Goal: Task Accomplishment & Management: Complete application form

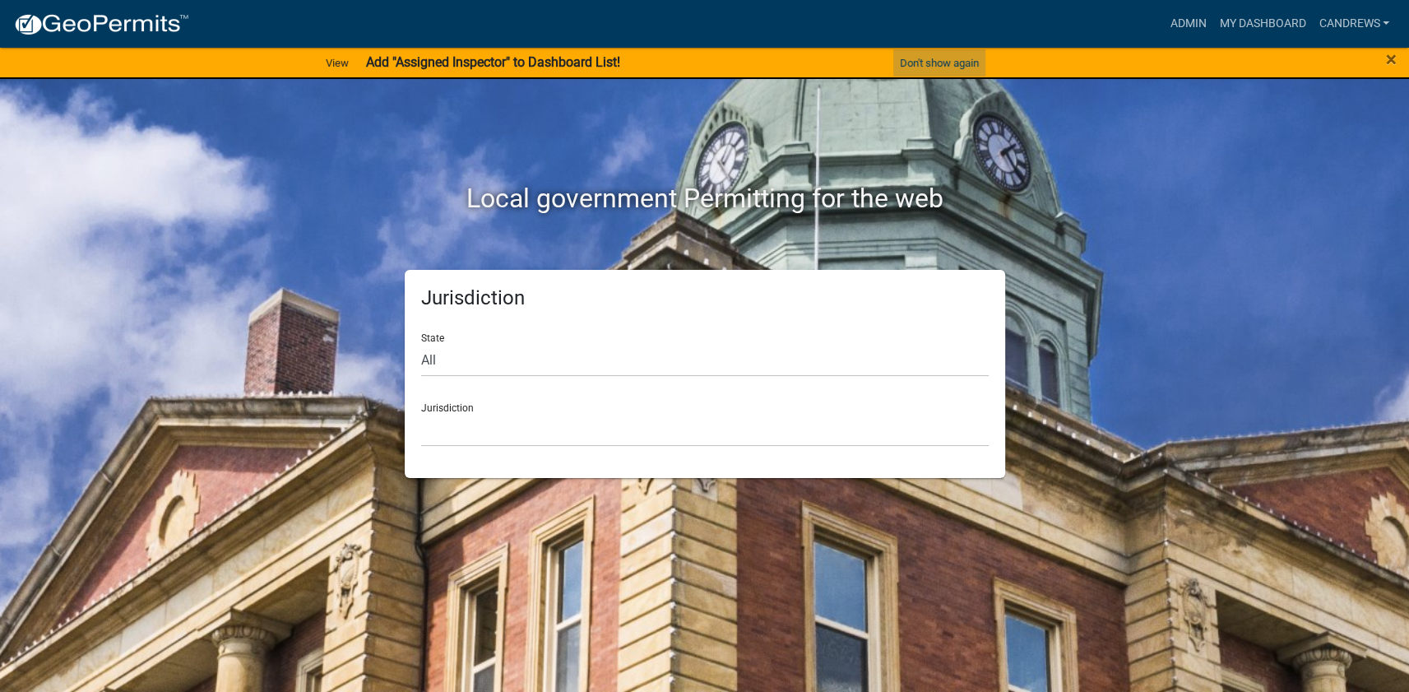
click at [922, 62] on button "Don't show again" at bounding box center [939, 62] width 92 height 27
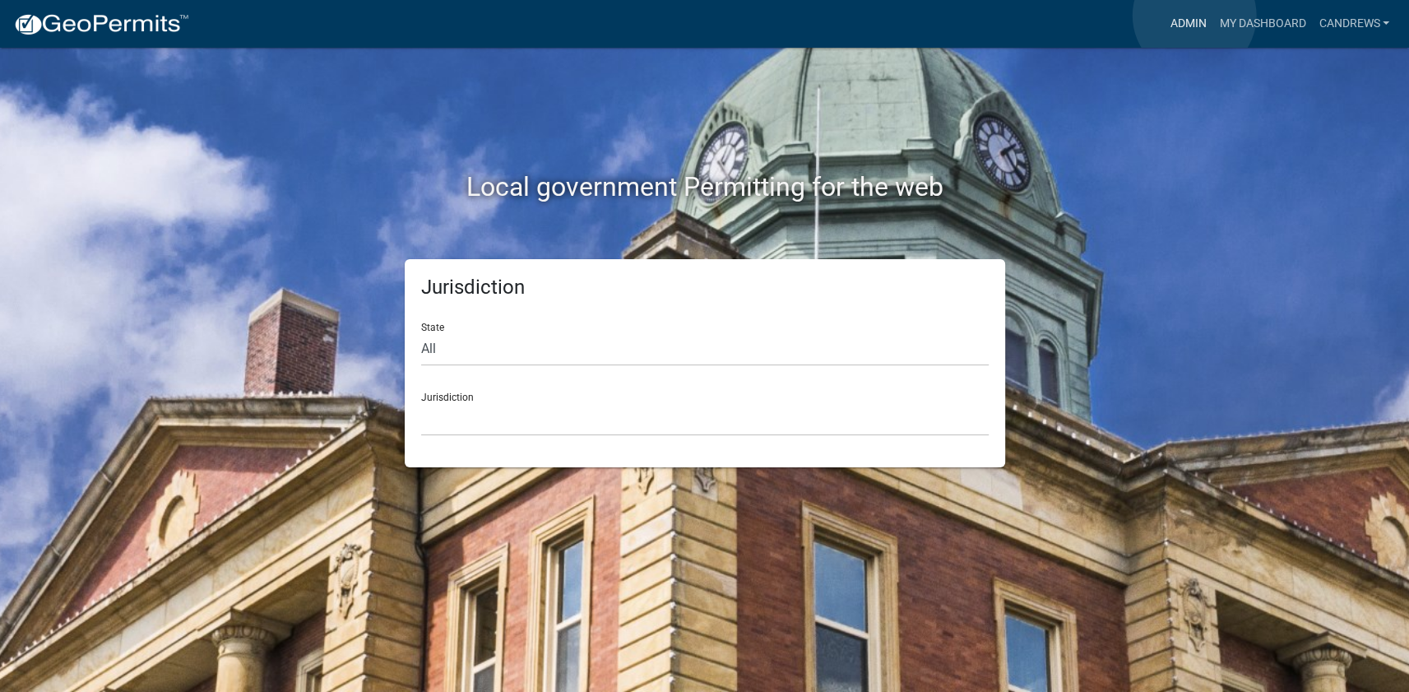
click at [1194, 16] on link "Admin" at bounding box center [1187, 23] width 49 height 31
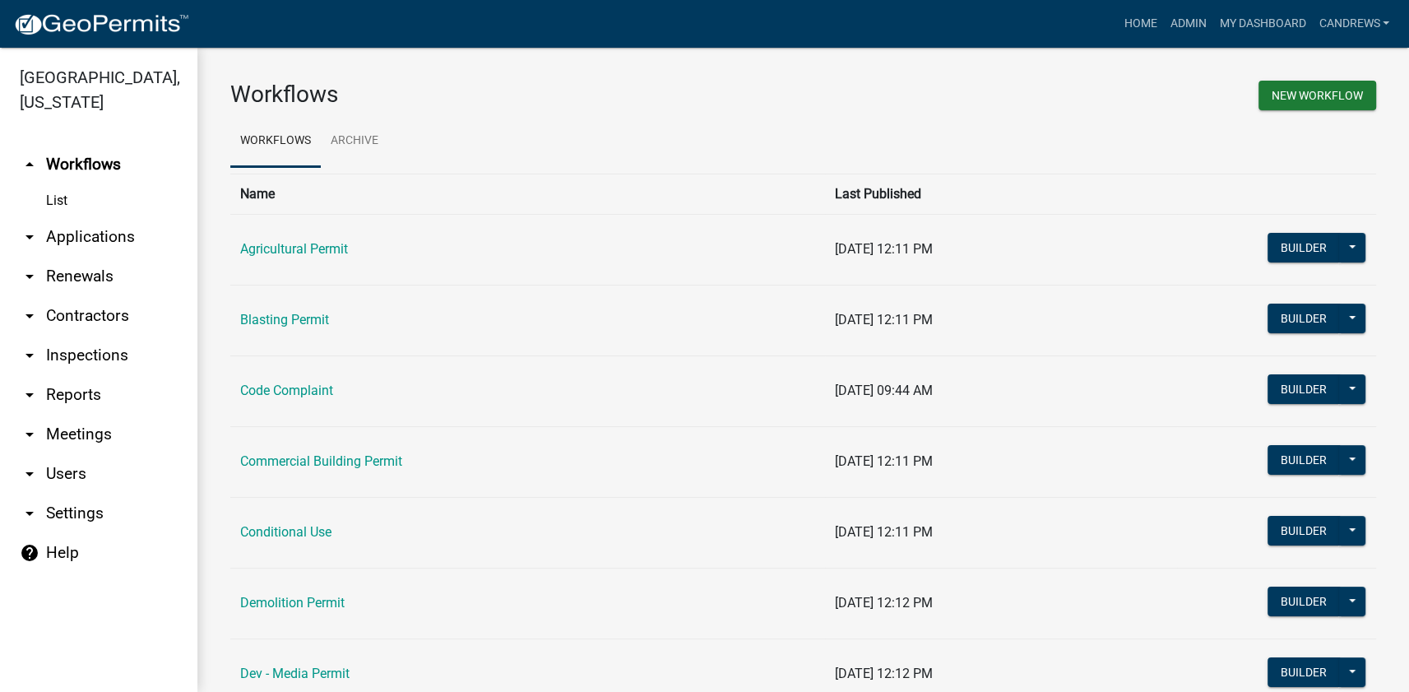
click at [117, 230] on link "arrow_drop_down Applications" at bounding box center [98, 236] width 197 height 39
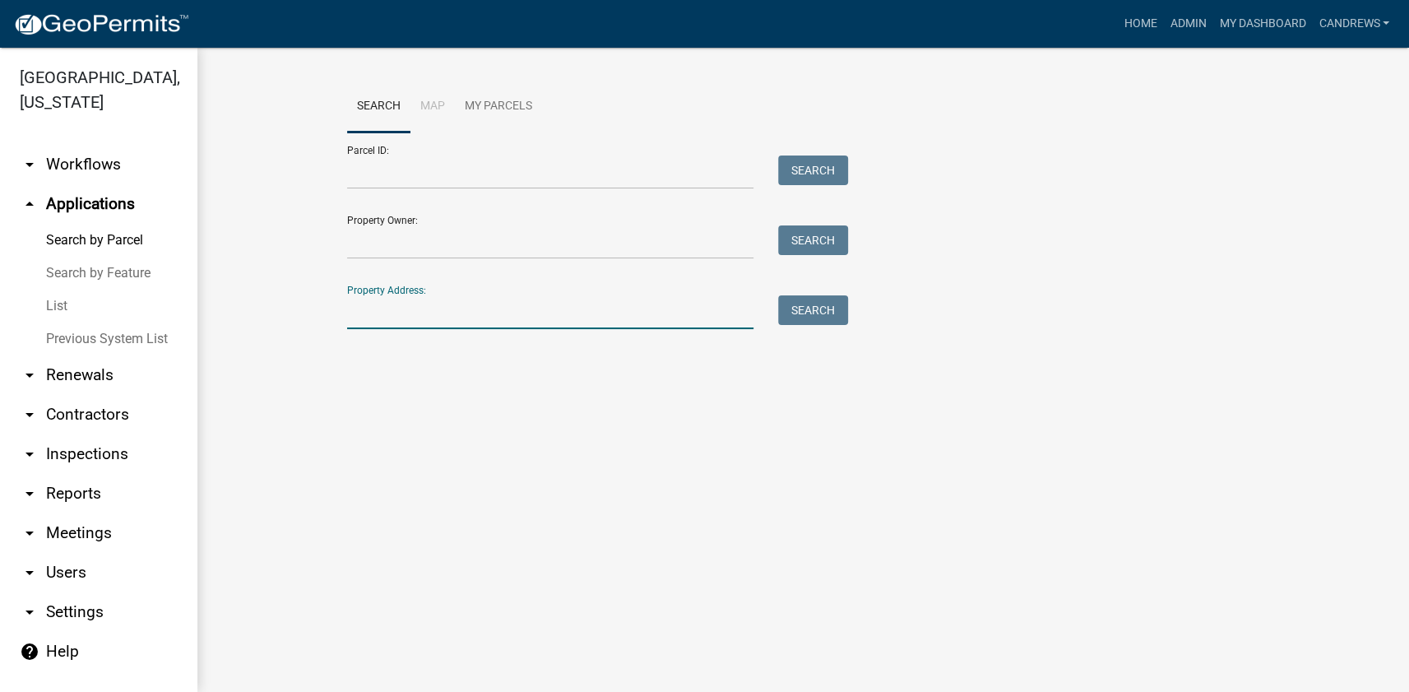
click at [465, 304] on input "Property Address:" at bounding box center [550, 312] width 407 height 34
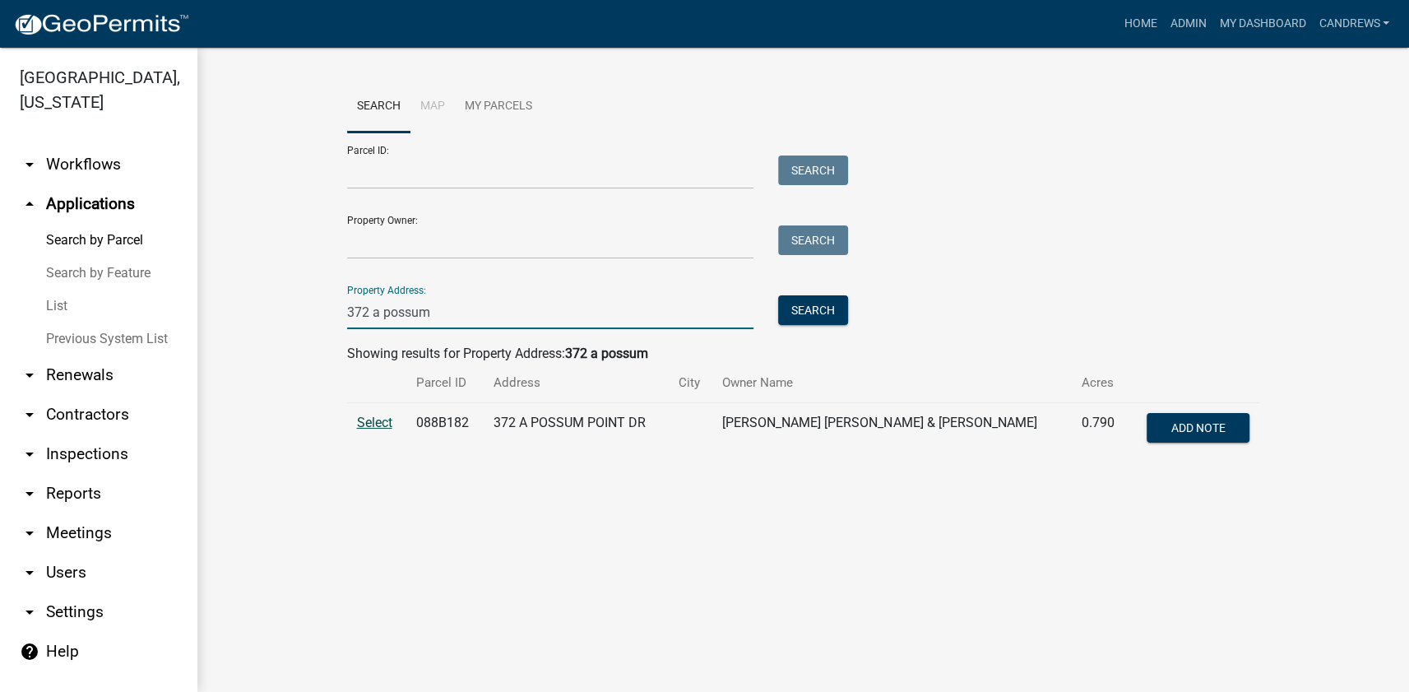
type input "372 a possum"
click at [367, 423] on span "Select" at bounding box center [374, 422] width 35 height 16
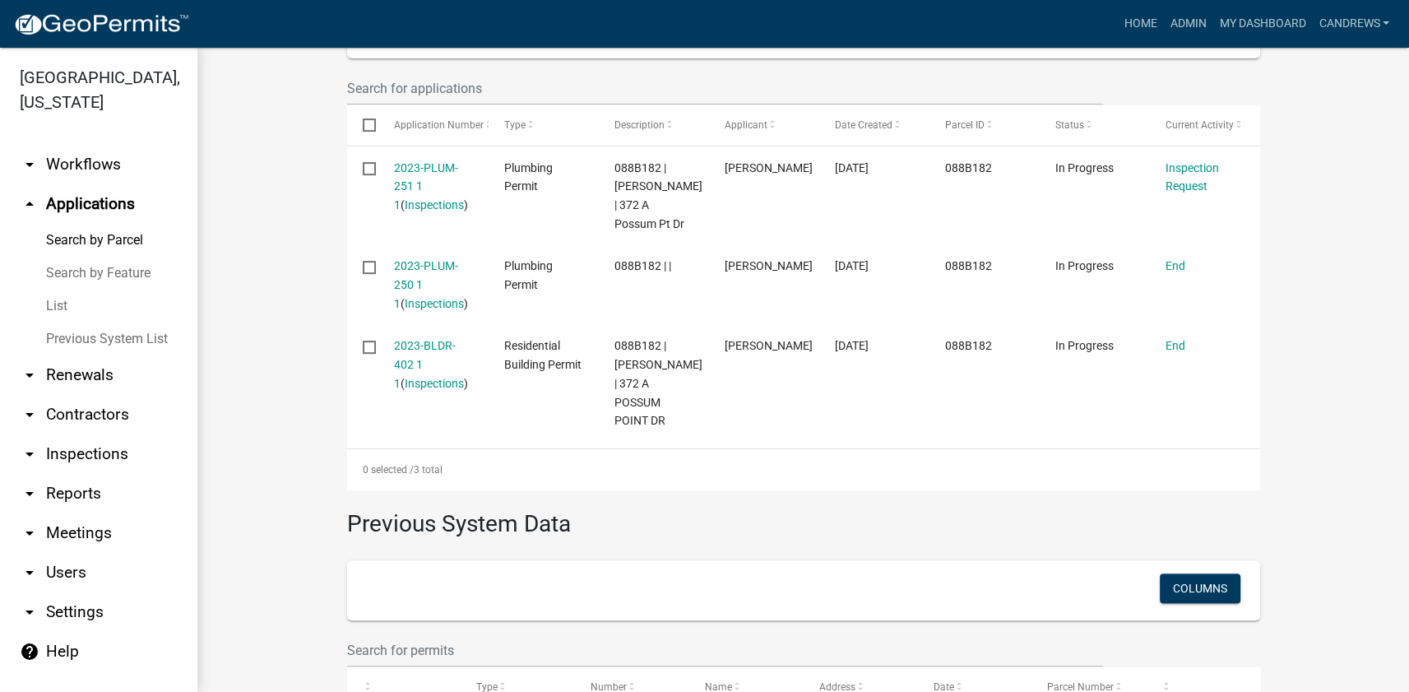
scroll to position [523, 0]
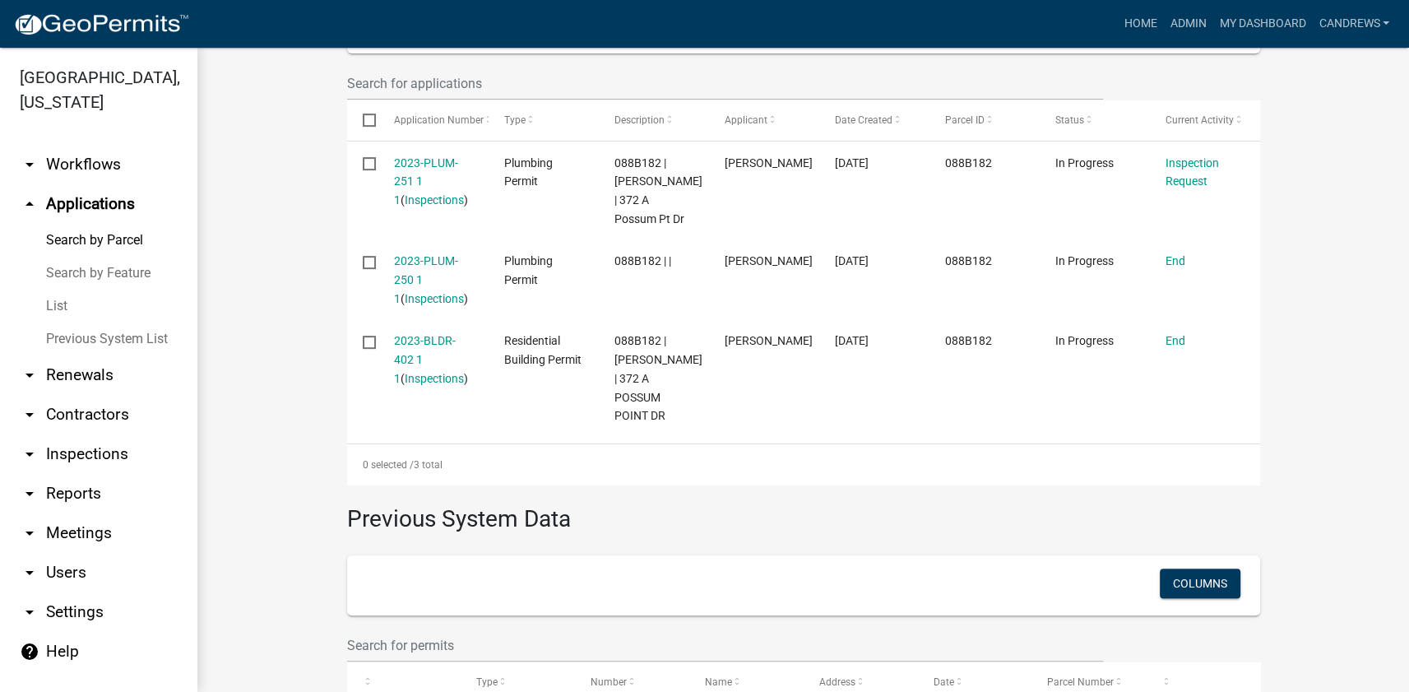
click at [54, 302] on link "List" at bounding box center [98, 305] width 197 height 33
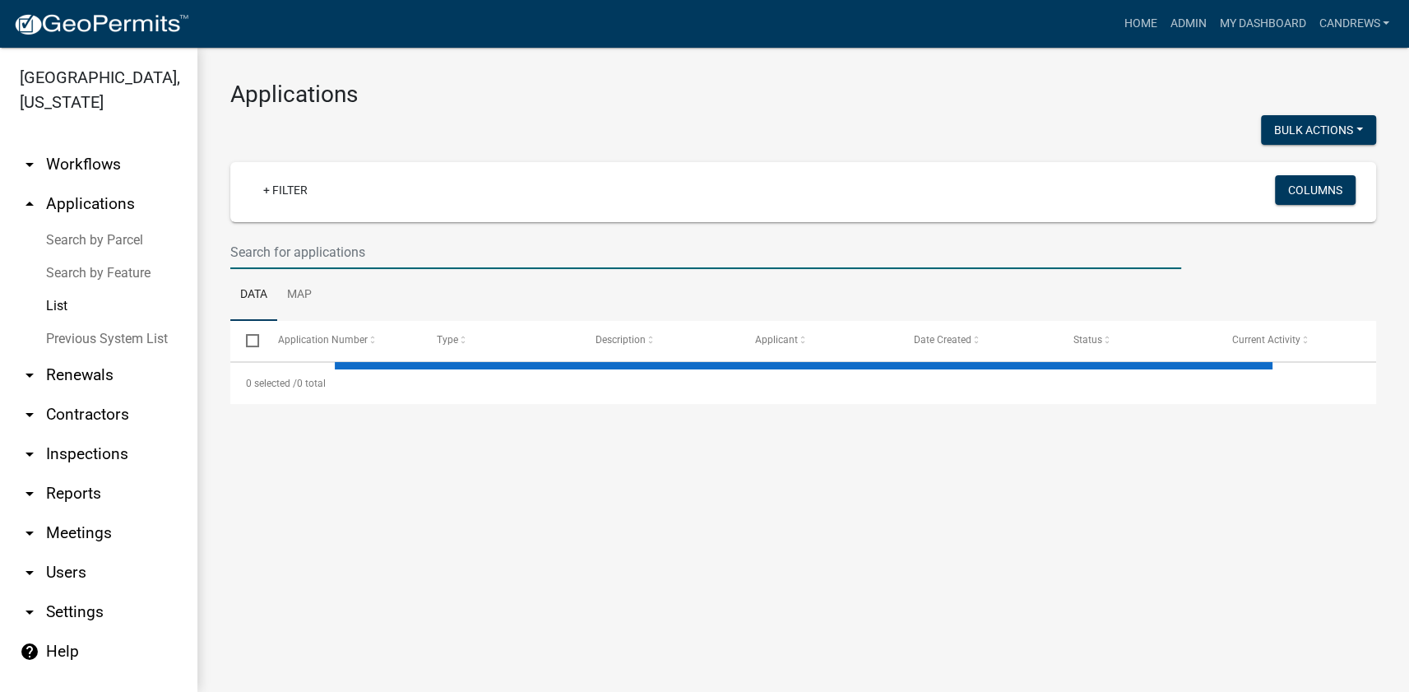
click at [373, 262] on input "text" at bounding box center [705, 252] width 951 height 34
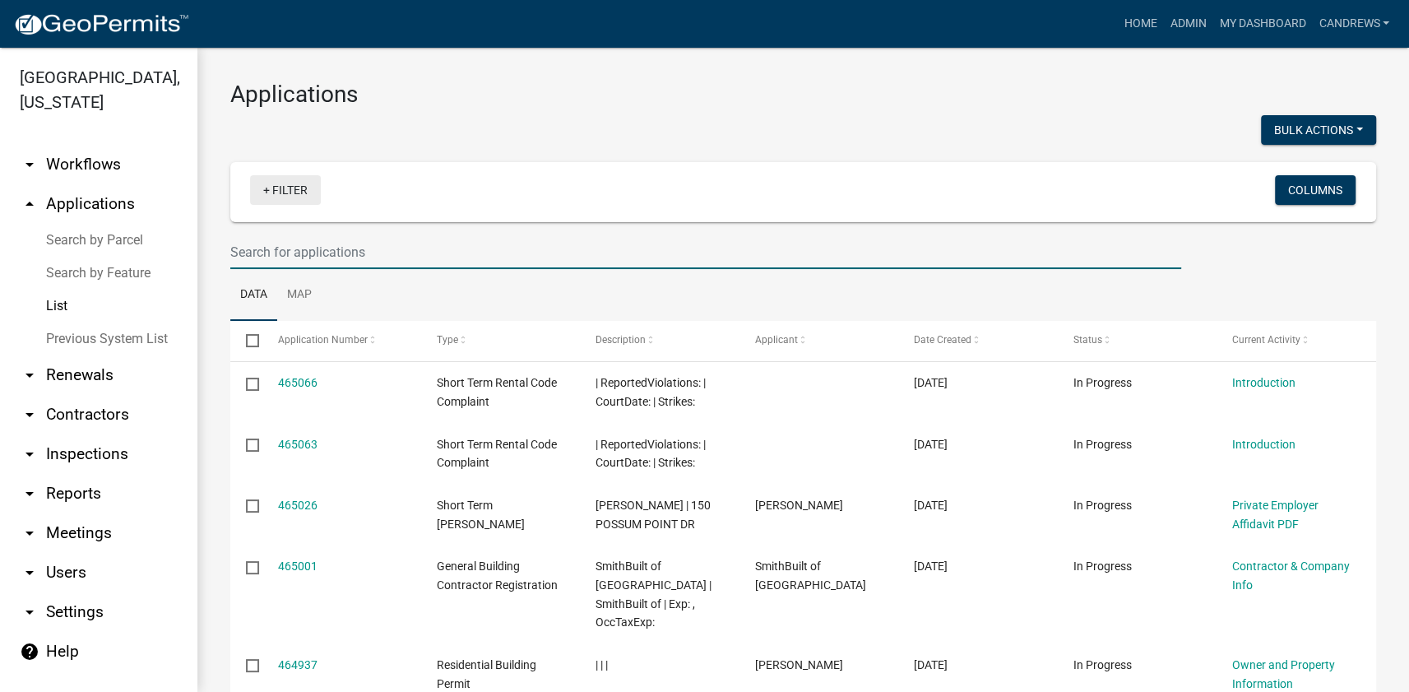
click at [279, 183] on link "+ Filter" at bounding box center [285, 190] width 71 height 30
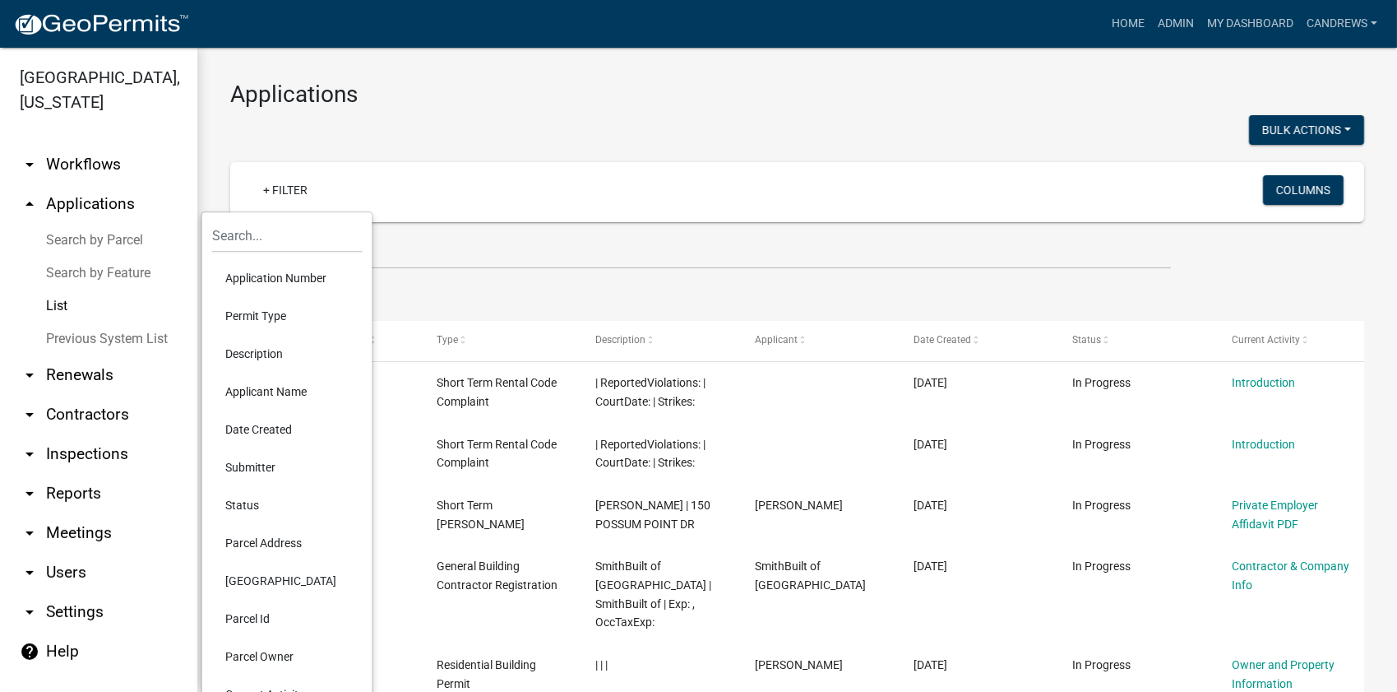
click at [270, 315] on li "Permit Type" at bounding box center [287, 316] width 150 height 38
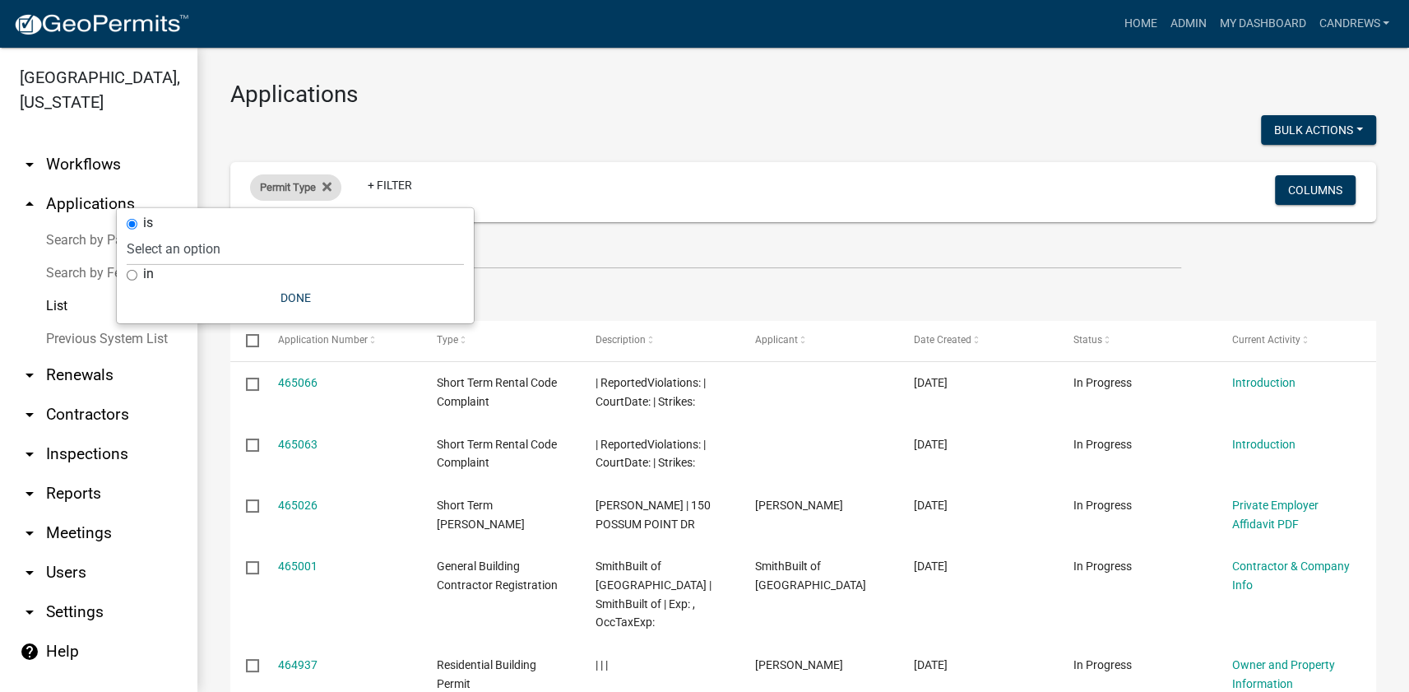
click at [296, 188] on span "Permit Type" at bounding box center [288, 187] width 56 height 12
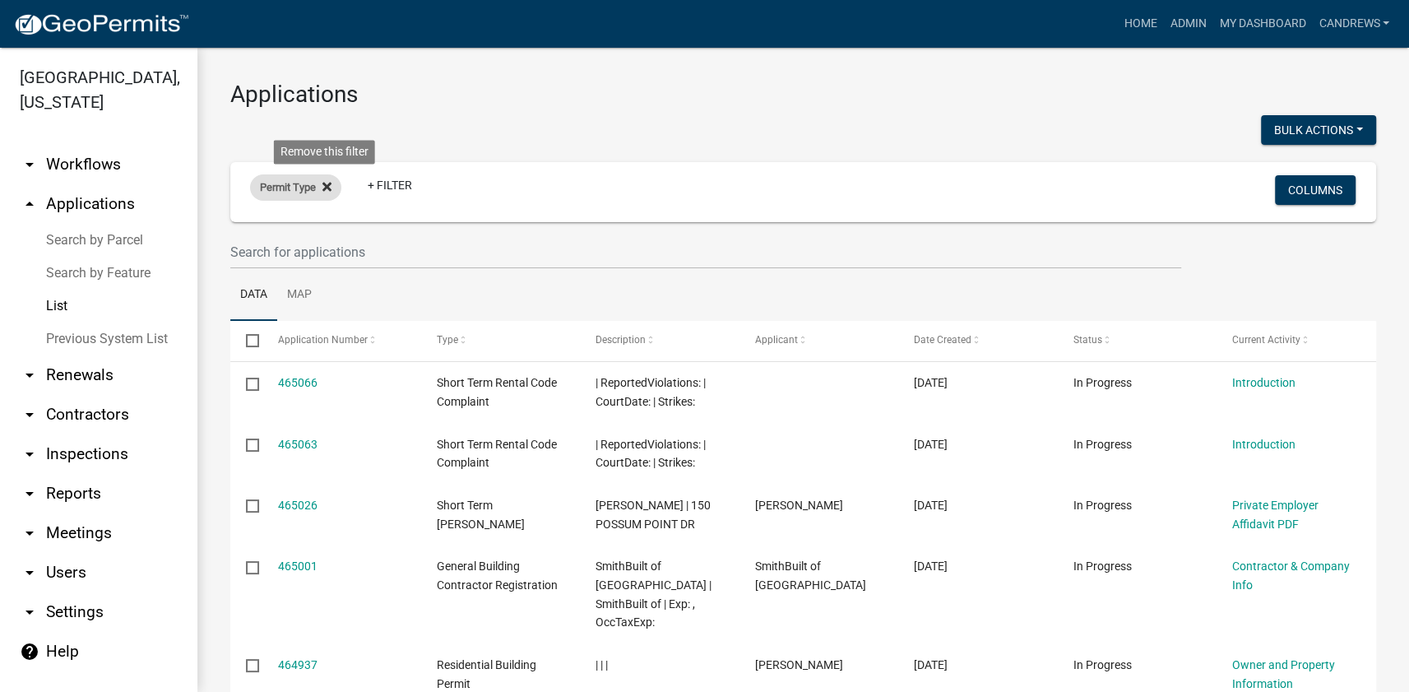
click at [328, 184] on icon at bounding box center [326, 186] width 9 height 9
click at [296, 188] on link "+ Filter" at bounding box center [285, 190] width 71 height 30
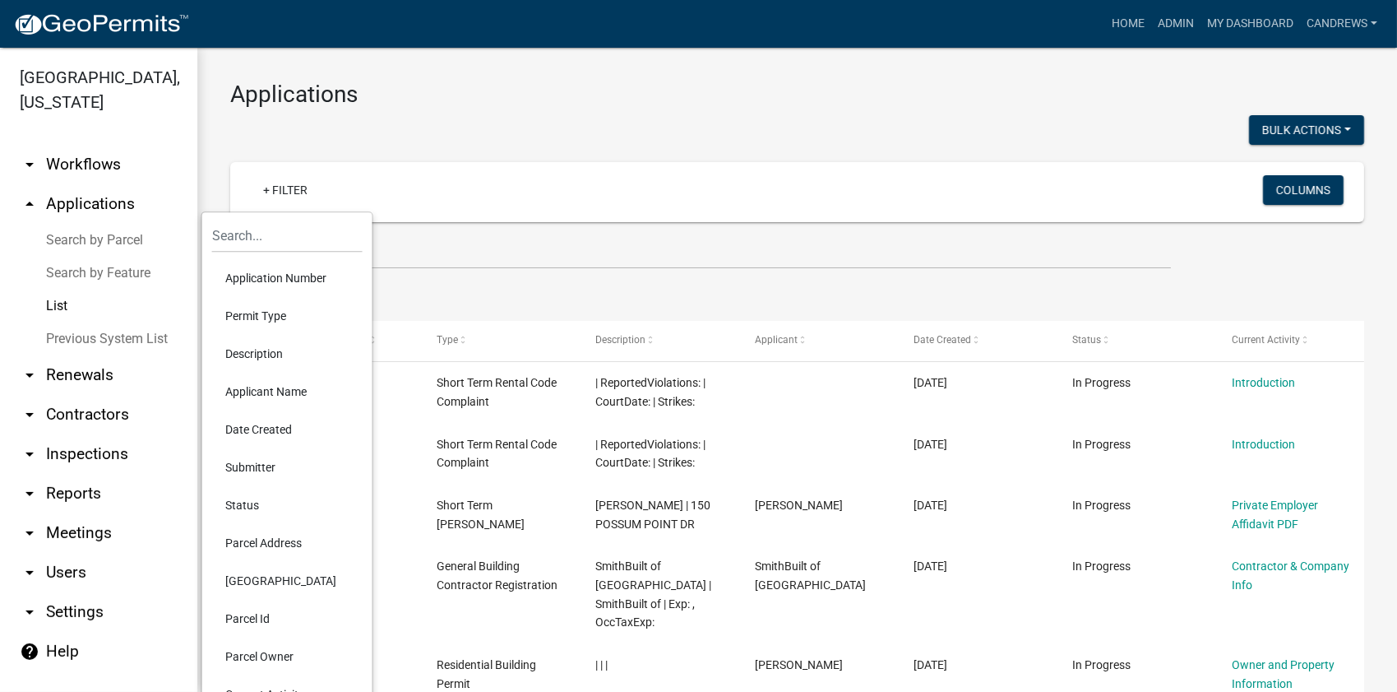
click at [280, 279] on li "Application Number" at bounding box center [287, 278] width 150 height 38
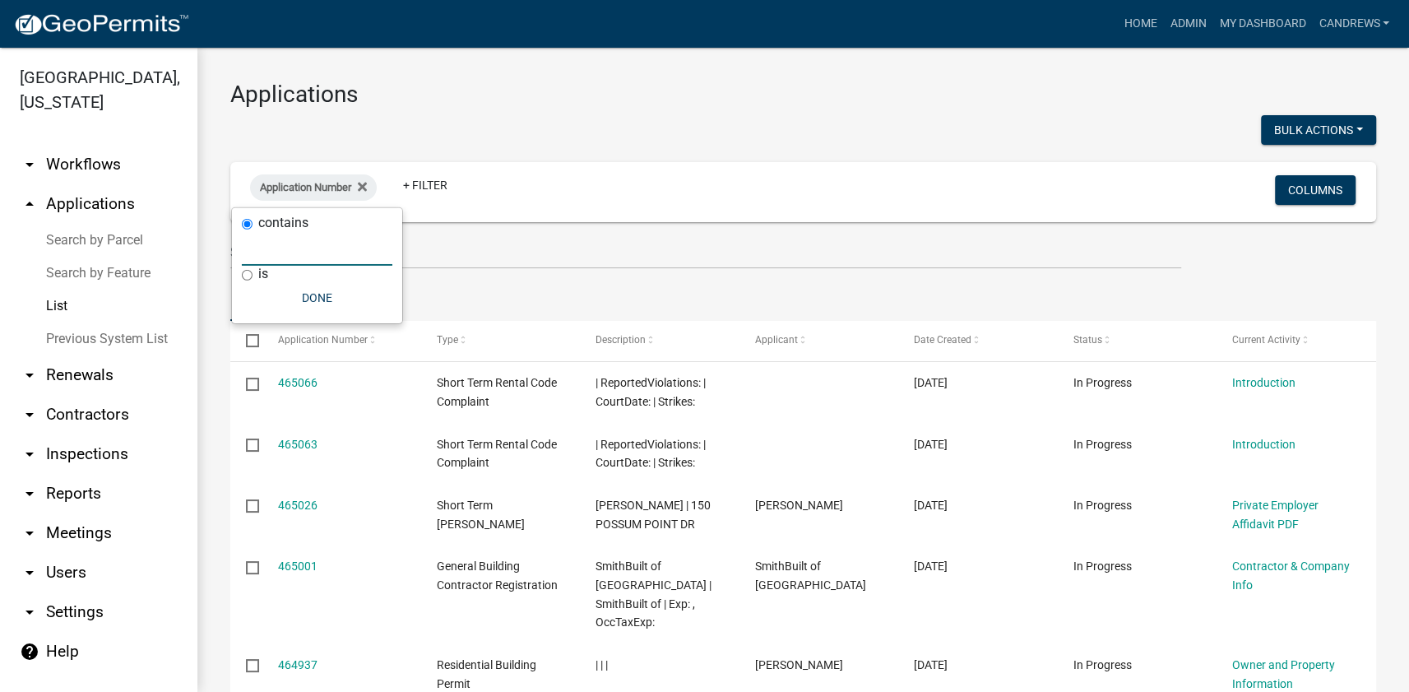
click at [280, 249] on input "text" at bounding box center [317, 249] width 150 height 34
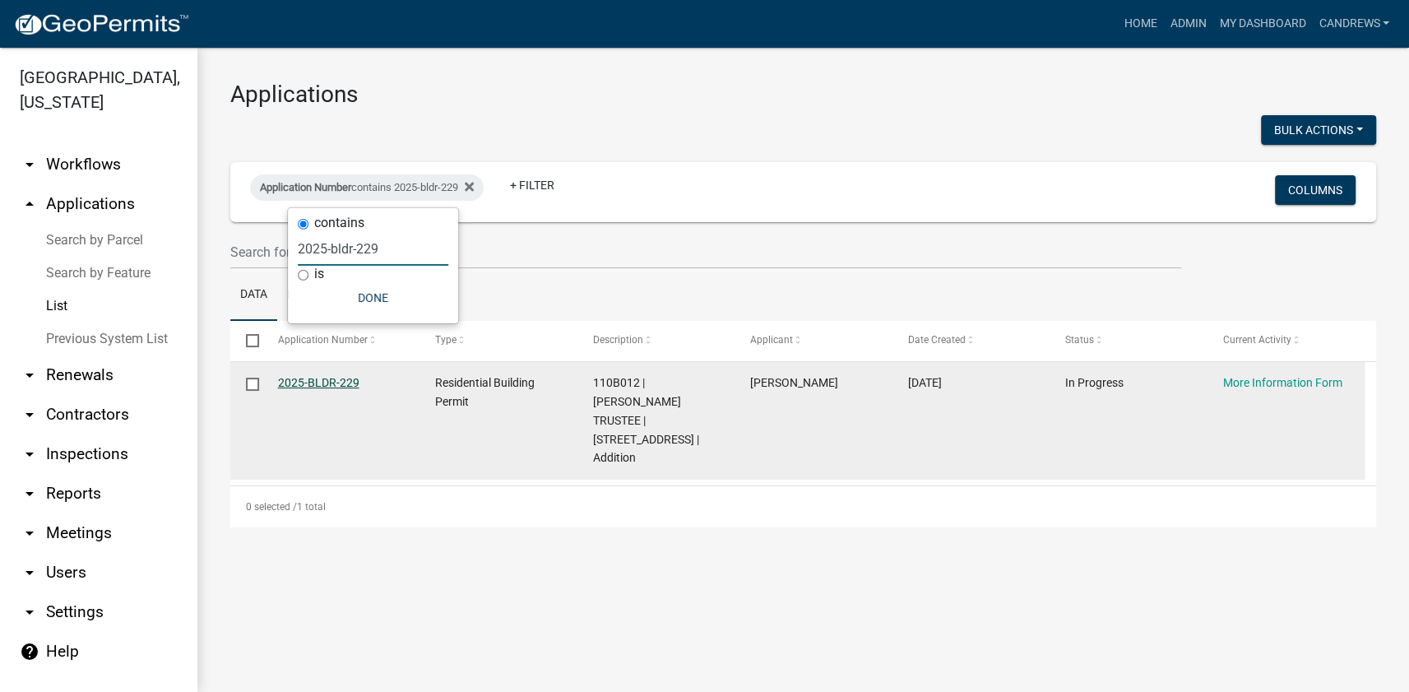
type input "2025-bldr-229"
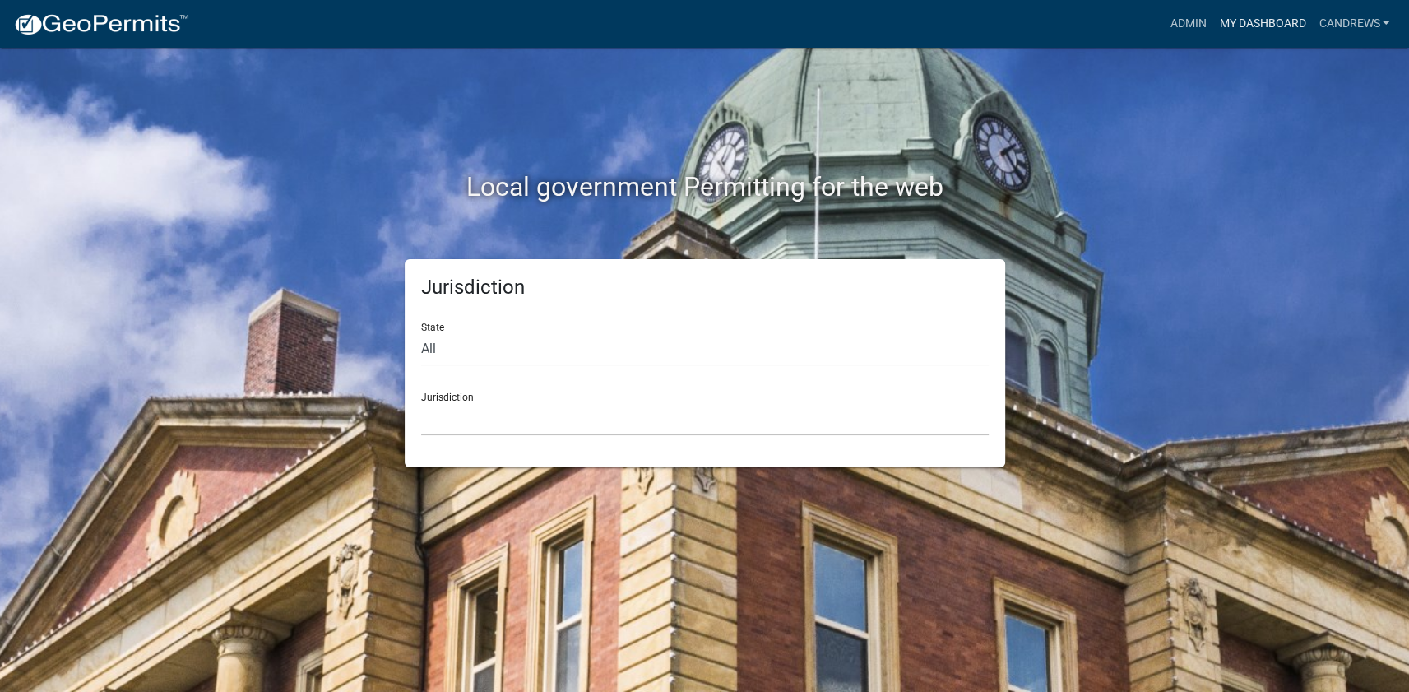
click at [1282, 13] on link "My Dashboard" at bounding box center [1262, 23] width 100 height 31
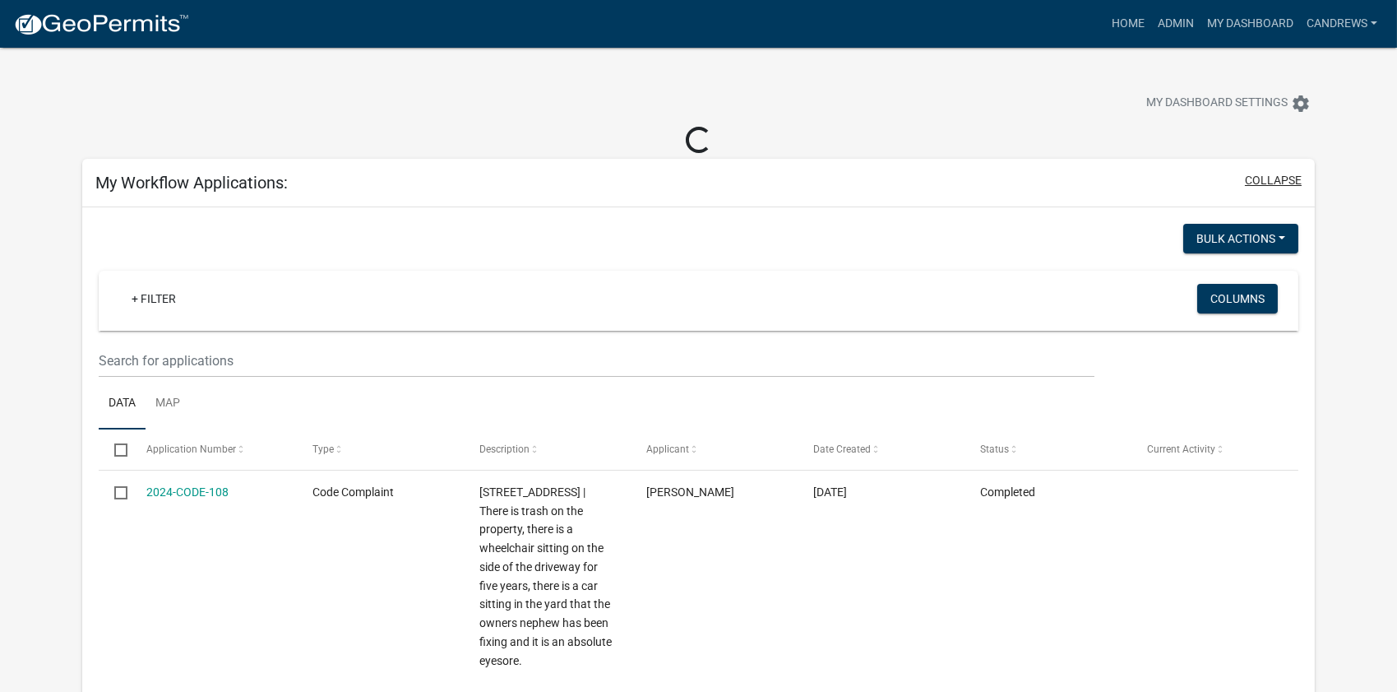
click at [1269, 177] on button "collapse" at bounding box center [1273, 180] width 57 height 17
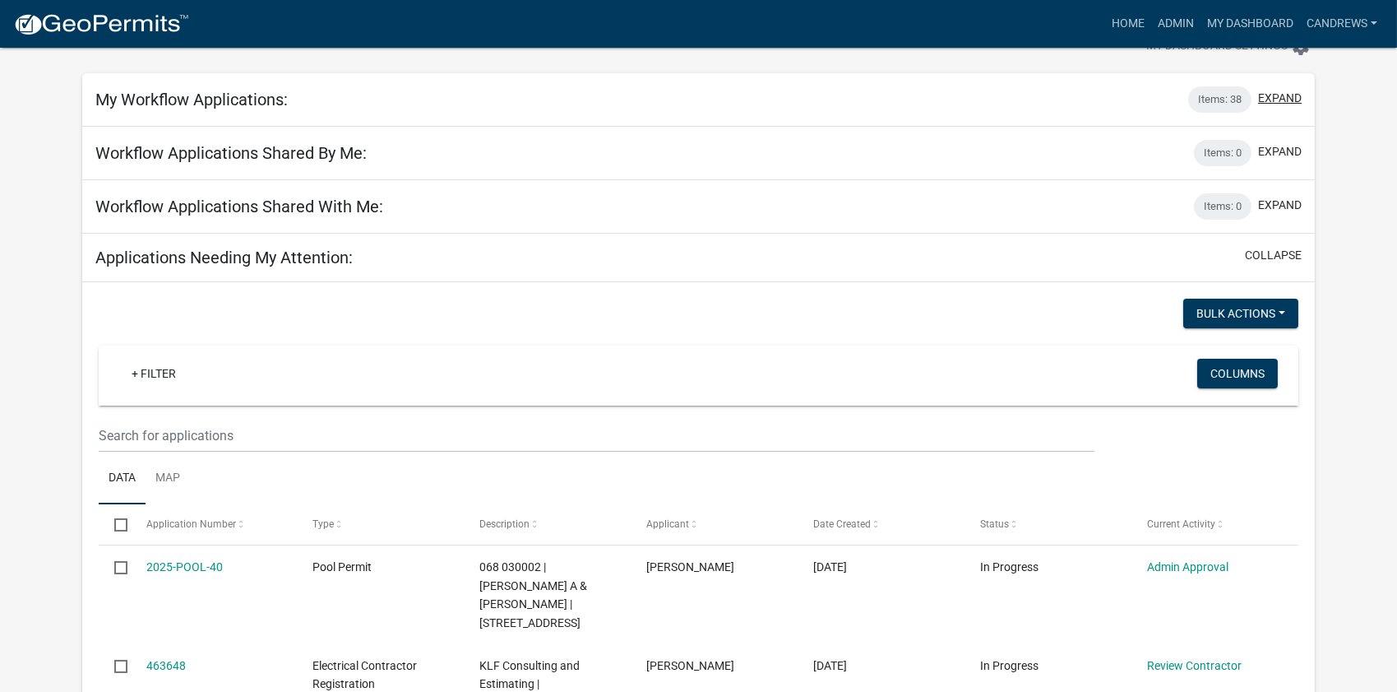
scroll to position [149, 0]
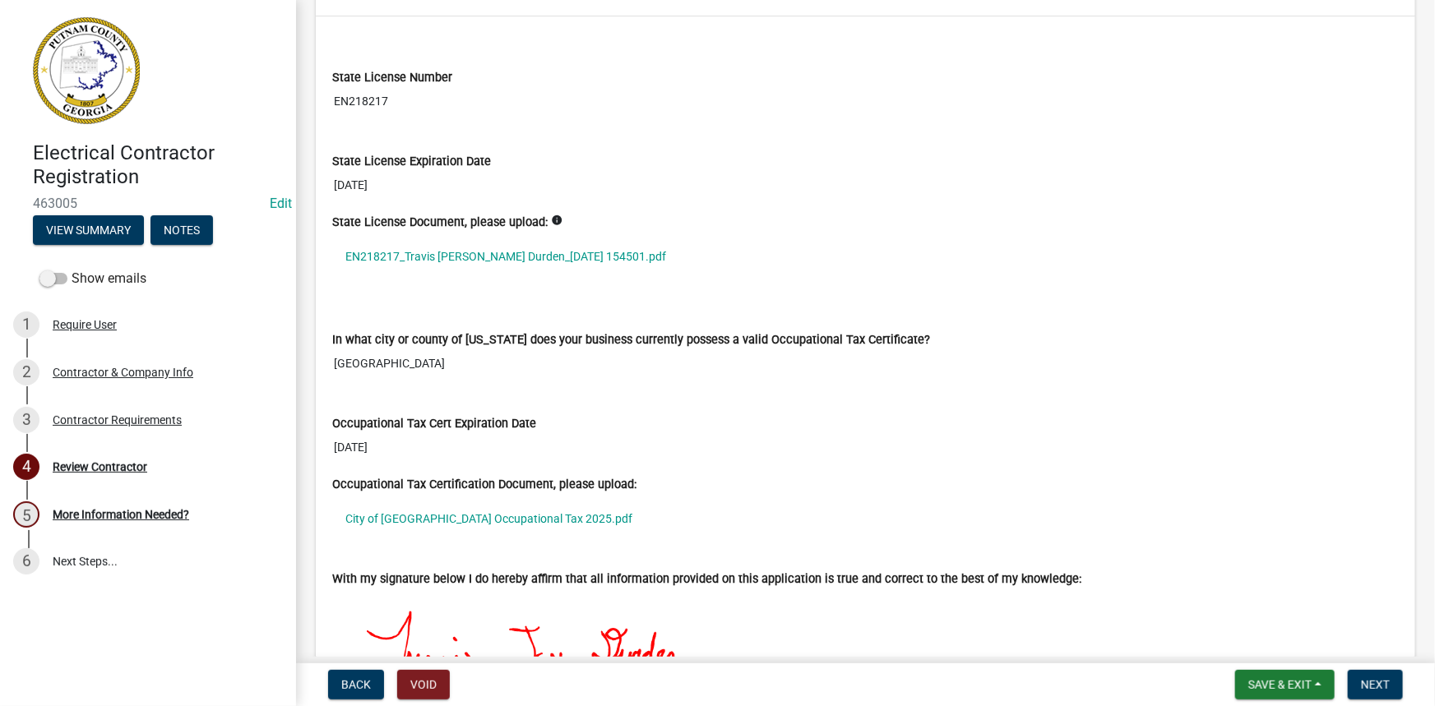
scroll to position [1271, 0]
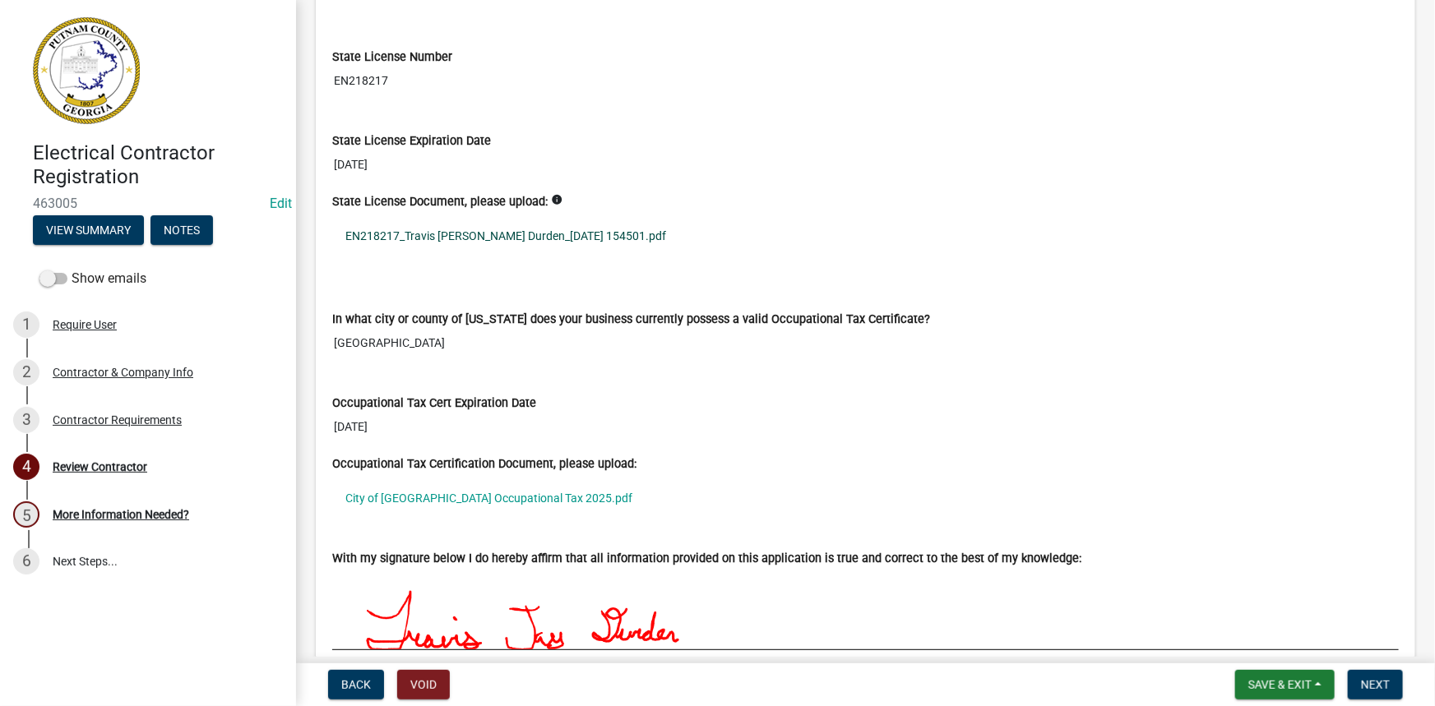
click at [477, 229] on link "EN218217_Travis [PERSON_NAME] Durden_[DATE] 154501.pdf" at bounding box center [865, 236] width 1067 height 38
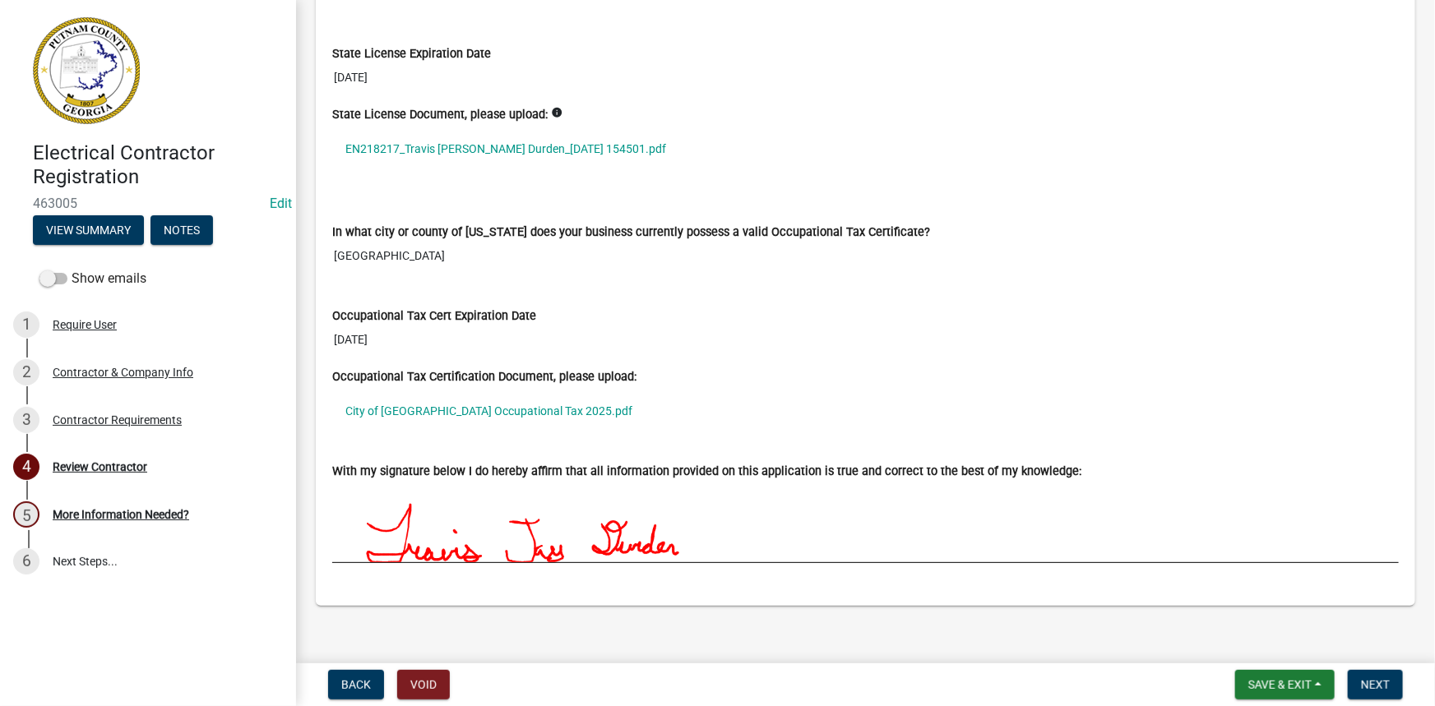
scroll to position [1367, 0]
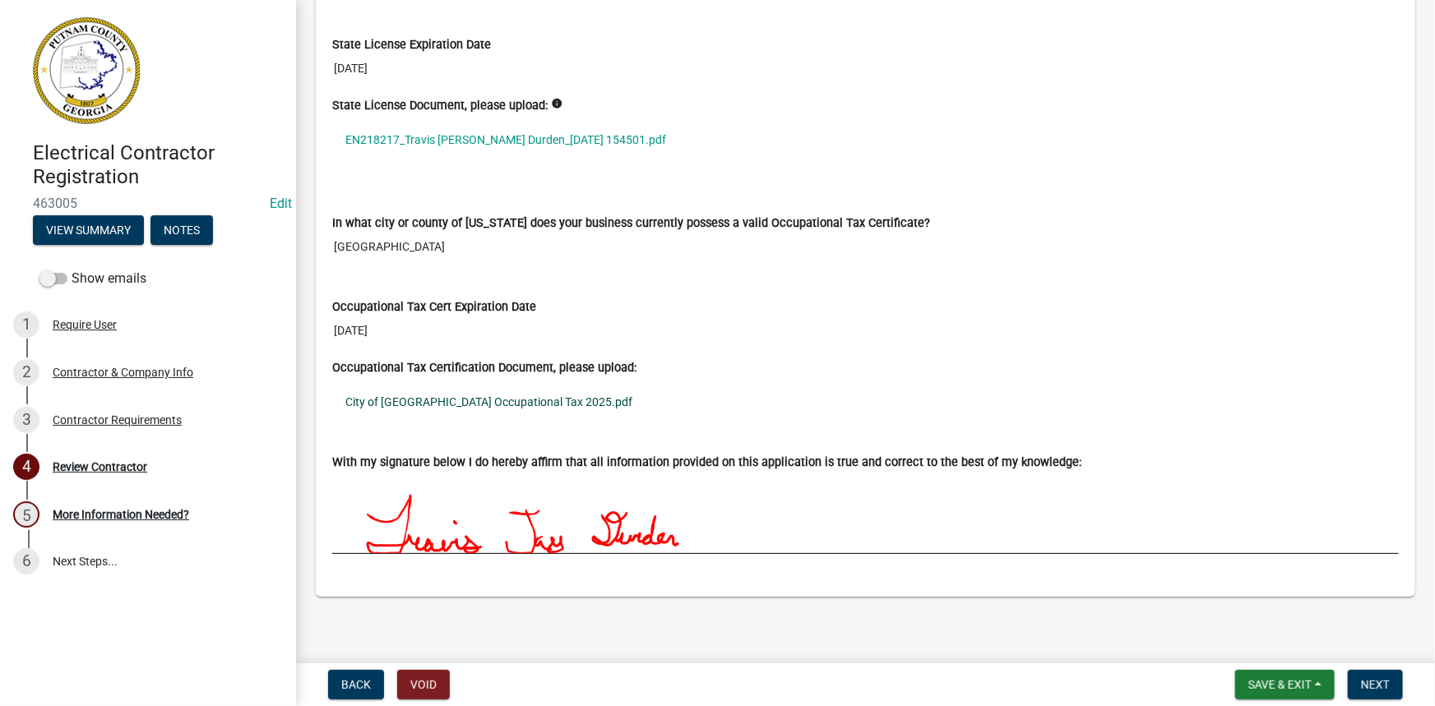
click at [526, 391] on link "City of Sandersville Occupational Tax 2025.pdf" at bounding box center [865, 402] width 1067 height 38
click at [1373, 687] on span "Next" at bounding box center [1375, 684] width 29 height 13
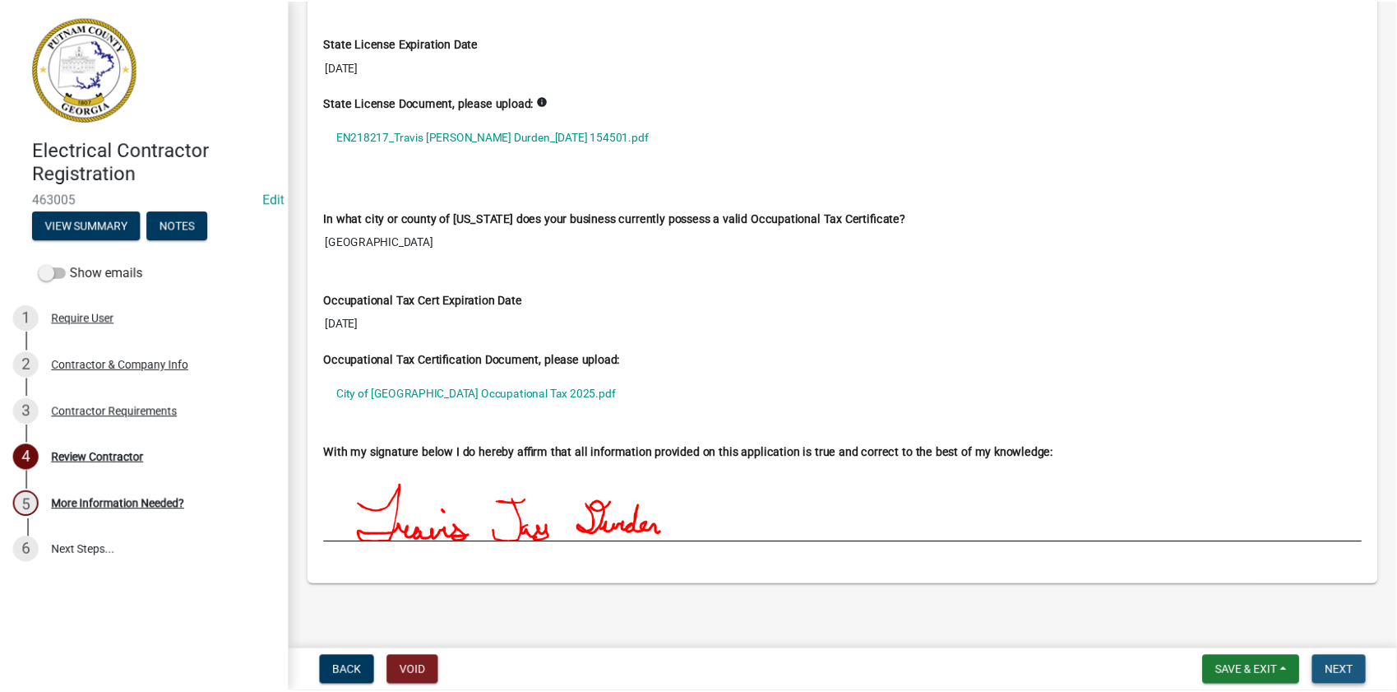
scroll to position [0, 0]
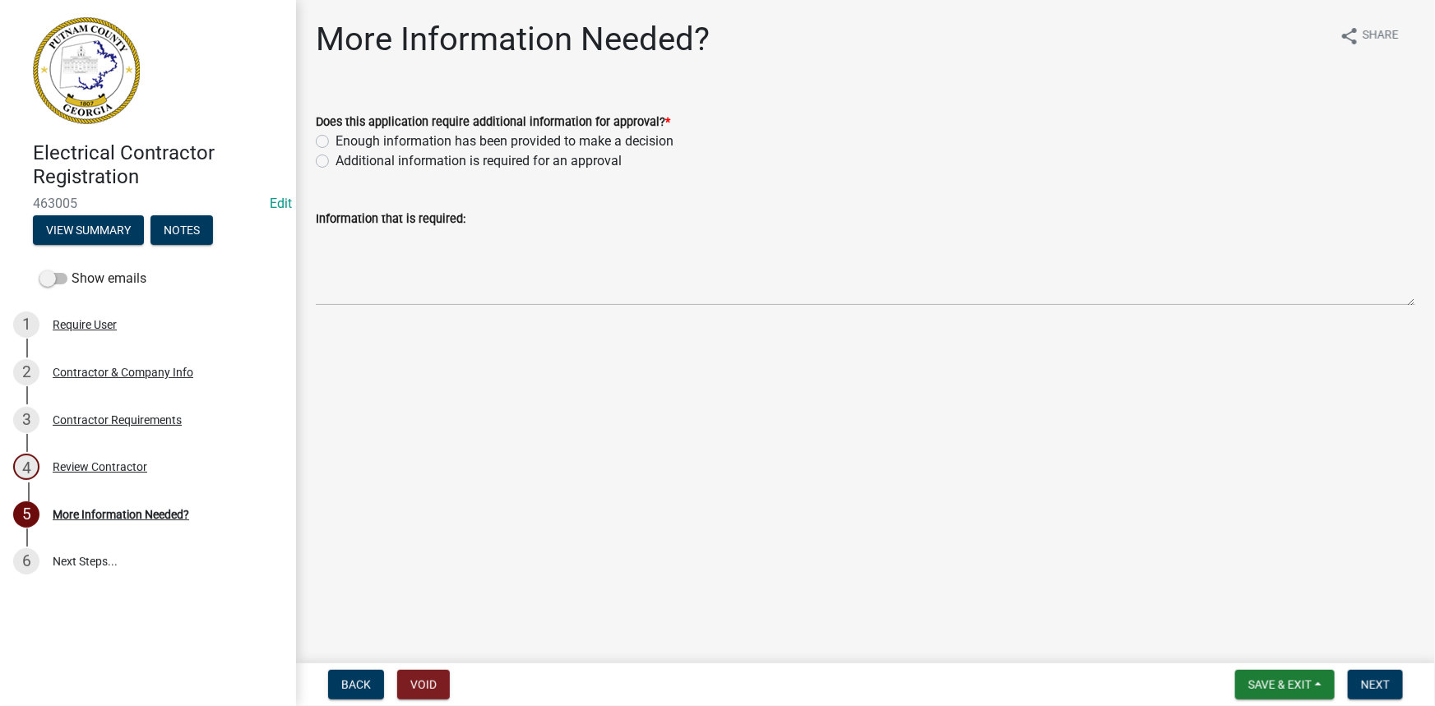
click at [428, 128] on label "Does this application require additional information for approval? *" at bounding box center [493, 123] width 354 height 12
drag, startPoint x: 427, startPoint y: 137, endPoint x: 531, endPoint y: 188, distance: 116.2
click at [427, 138] on label "Enough information has been provided to make a decision" at bounding box center [505, 142] width 338 height 20
click at [346, 138] on input "Enough information has been provided to make a decision" at bounding box center [341, 137] width 11 height 11
radio input "true"
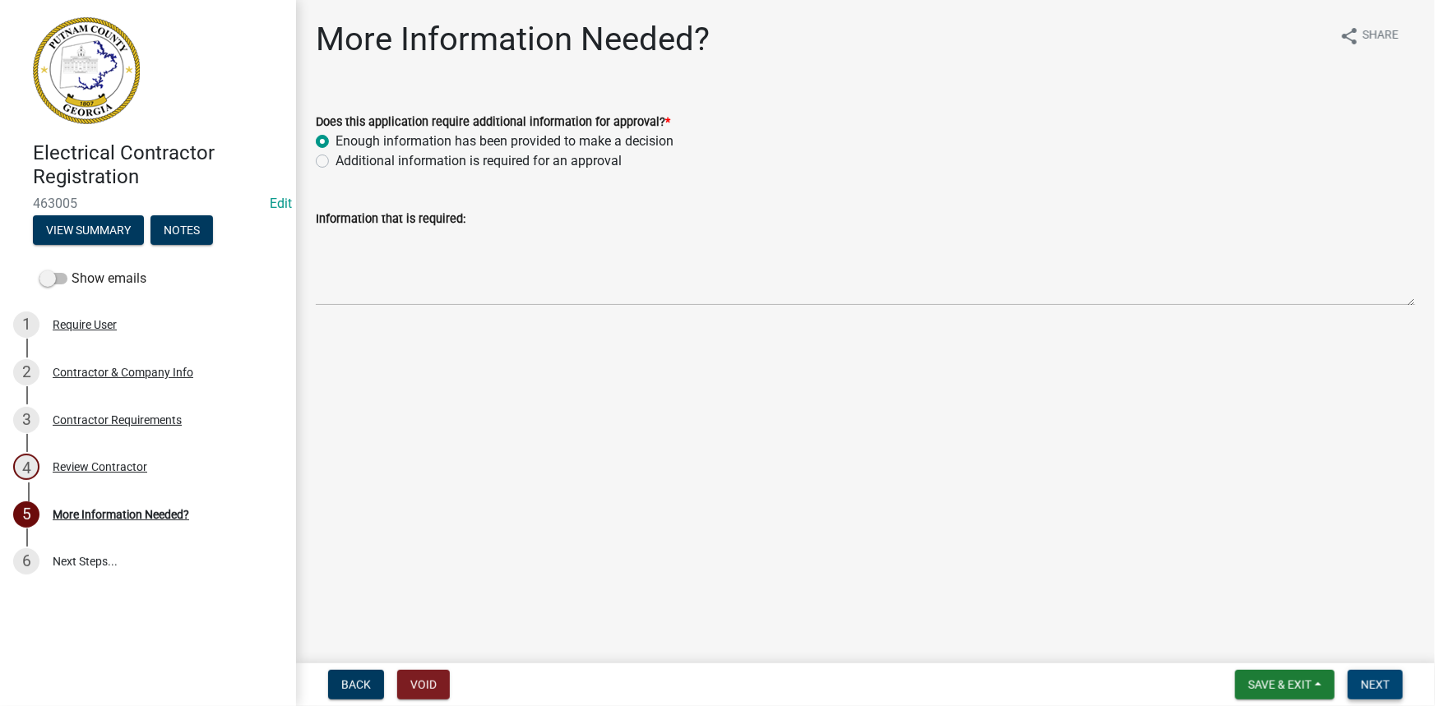
click at [1377, 691] on span "Next" at bounding box center [1375, 684] width 29 height 13
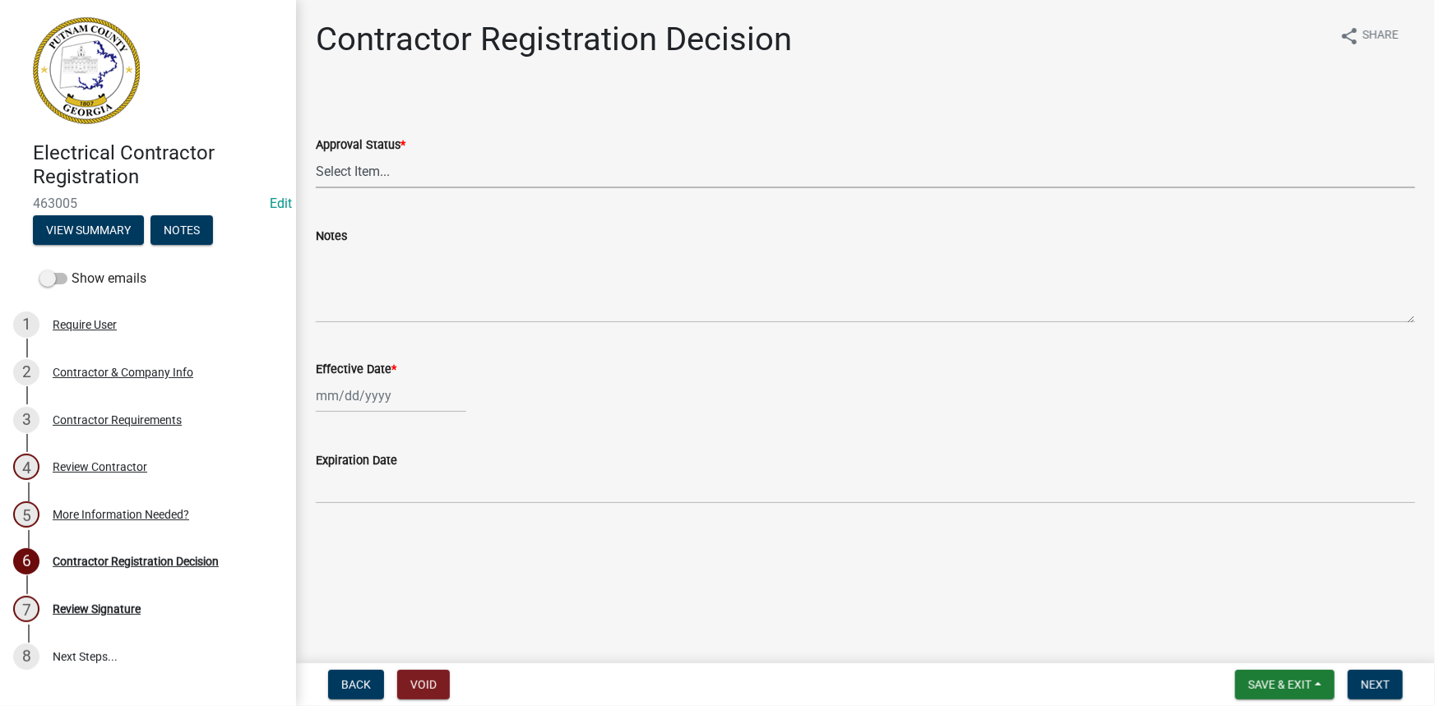
click at [373, 182] on select "Select Item... Approved Denied" at bounding box center [866, 172] width 1100 height 34
click at [316, 155] on select "Select Item... Approved Denied" at bounding box center [866, 172] width 1100 height 34
select select "4b86b809-39dd-4c68-9f3d-fdb3e7050482"
select select "8"
select select "2025"
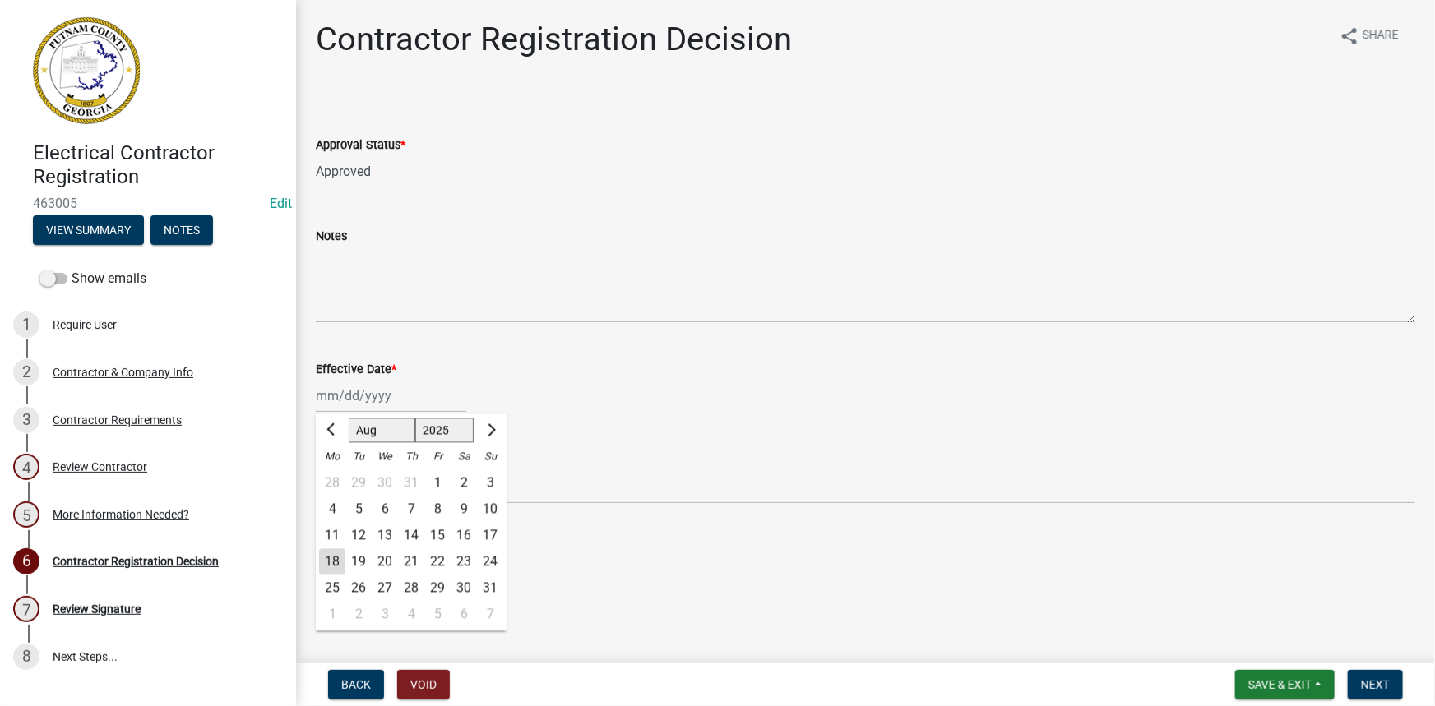
click at [377, 392] on div "Jan Feb Mar Apr May Jun Jul Aug Sep Oct Nov Dec 1525 1526 1527 1528 1529 1530 1…" at bounding box center [391, 396] width 150 height 34
click at [329, 563] on div "18" at bounding box center [332, 562] width 26 height 26
type input "08/18/2025"
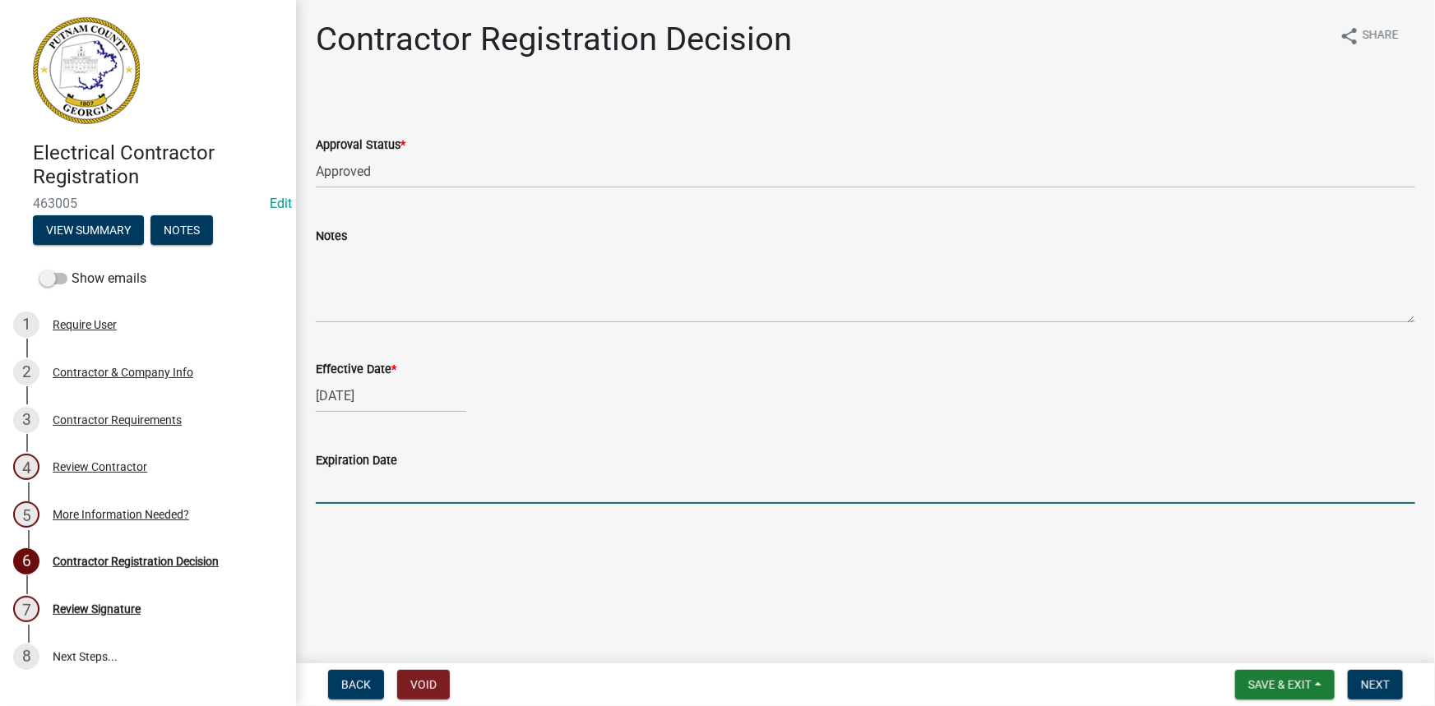
click at [357, 491] on input "Expiration Date" at bounding box center [866, 487] width 1100 height 34
click at [361, 490] on input "Expiration Date" at bounding box center [866, 487] width 1100 height 34
type input "12-31-2025"
click at [1390, 697] on button "Next" at bounding box center [1375, 685] width 55 height 30
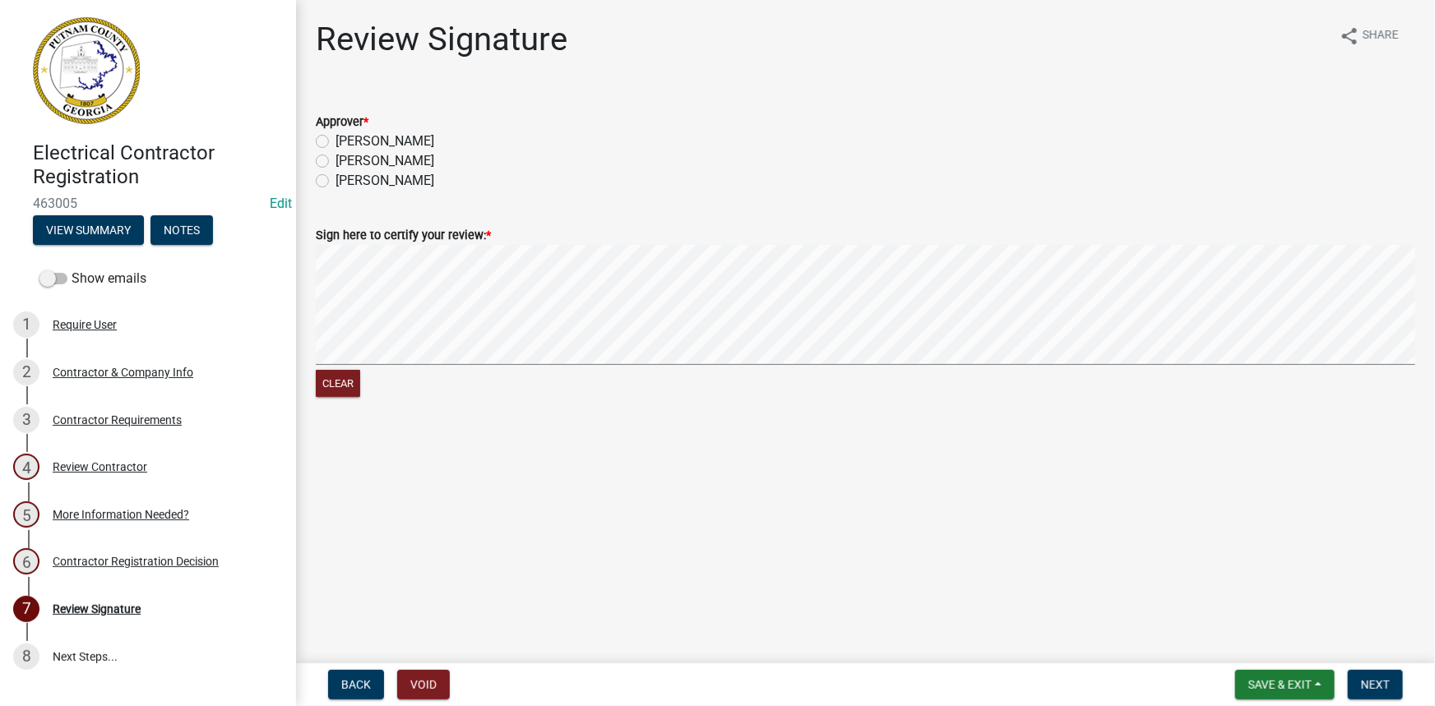
click at [363, 135] on label "[PERSON_NAME]" at bounding box center [385, 142] width 99 height 20
click at [346, 135] on input "[PERSON_NAME]" at bounding box center [341, 137] width 11 height 11
radio input "true"
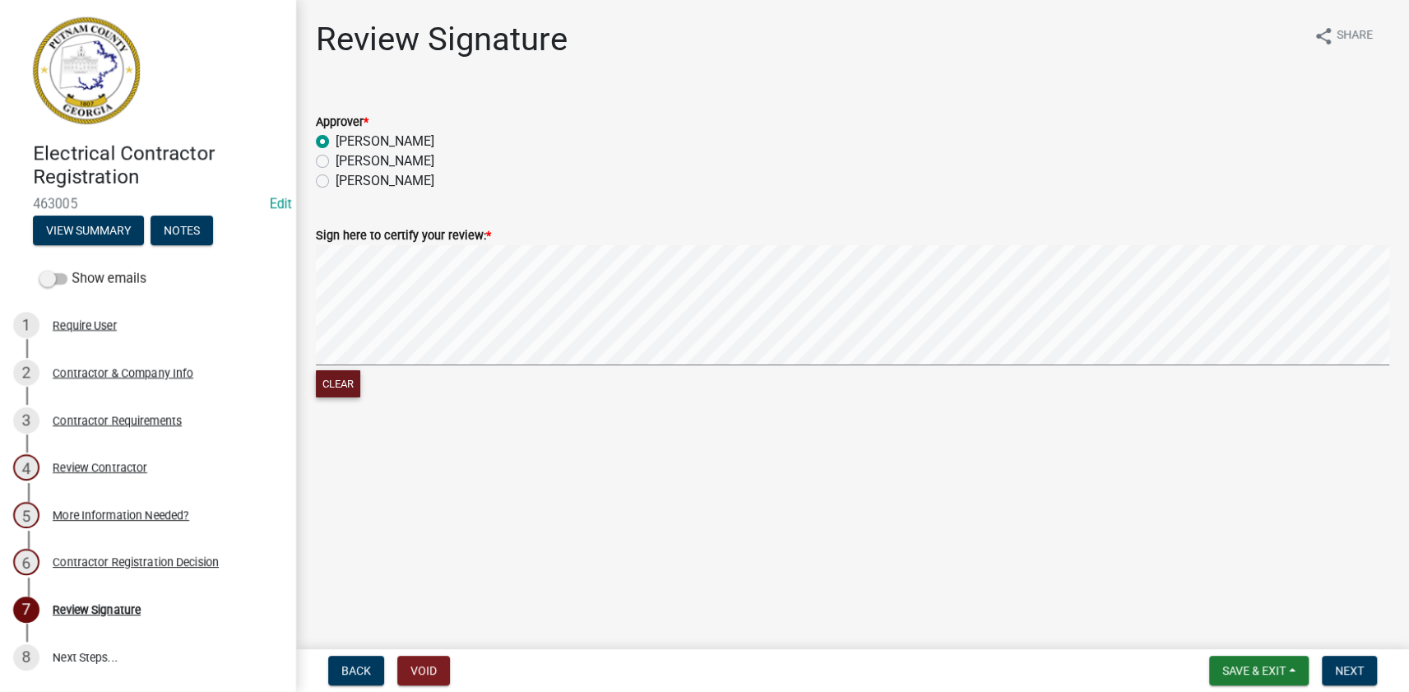
click at [342, 384] on button "Clear" at bounding box center [338, 383] width 44 height 27
click at [346, 382] on button "Clear" at bounding box center [338, 383] width 44 height 27
click at [340, 382] on button "Clear" at bounding box center [338, 383] width 44 height 27
click at [1346, 637] on main "Review Signature share Share Approver * Courtney Kenteria Williams Lisa Jackson…" at bounding box center [852, 321] width 1113 height 642
click at [1349, 671] on span "Next" at bounding box center [1349, 670] width 29 height 13
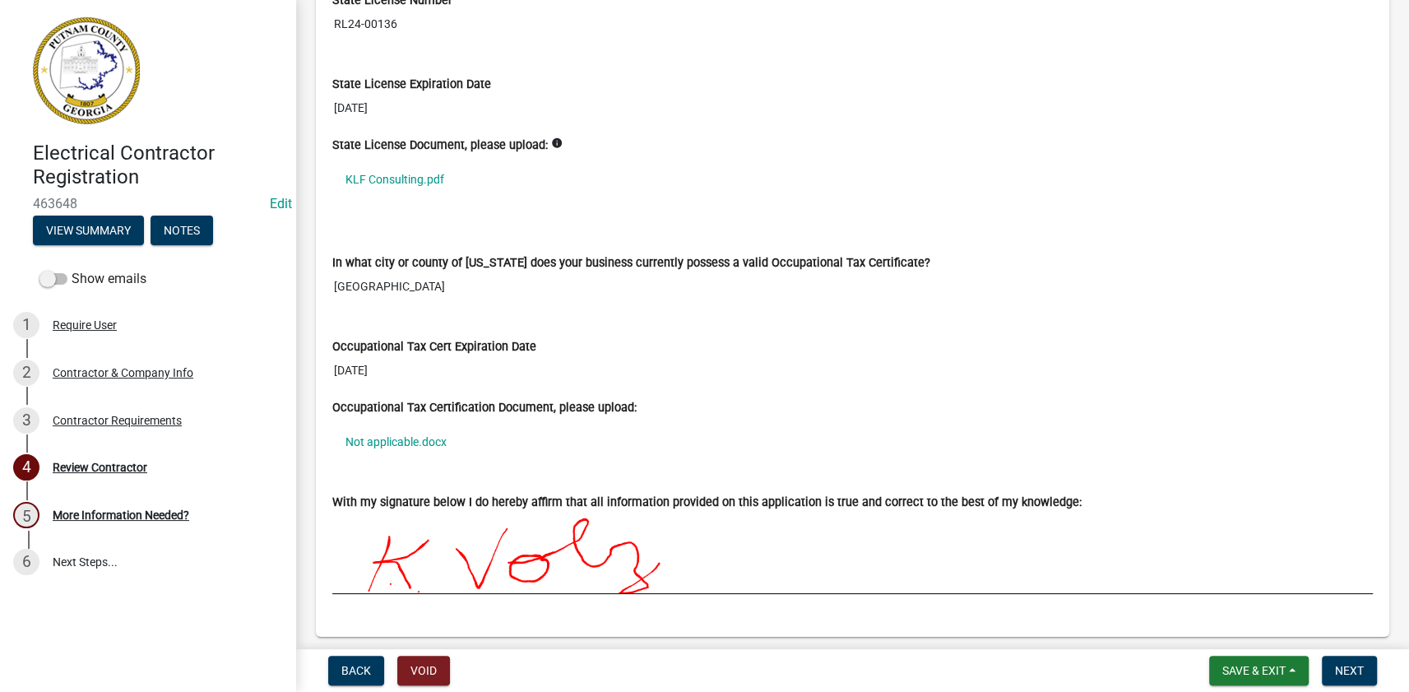
scroll to position [1345, 0]
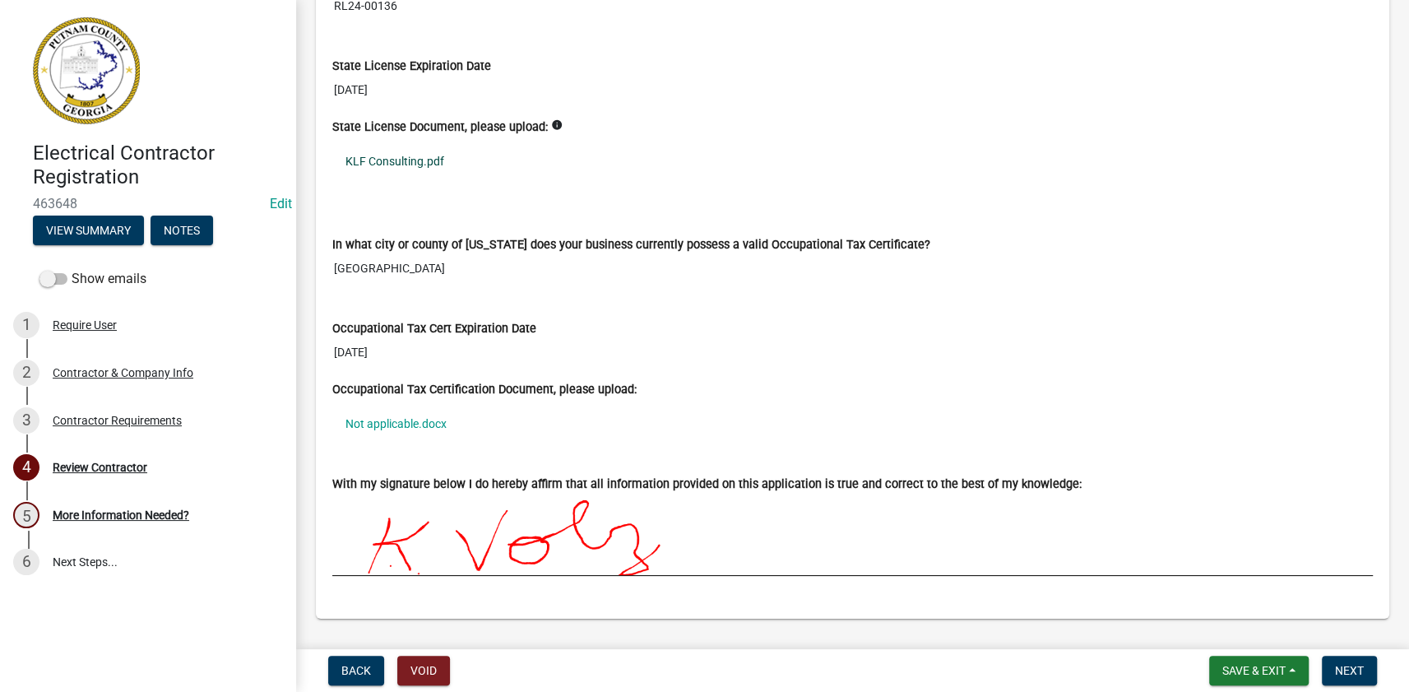
click at [385, 149] on link "KLF Consulting.pdf" at bounding box center [852, 161] width 1040 height 38
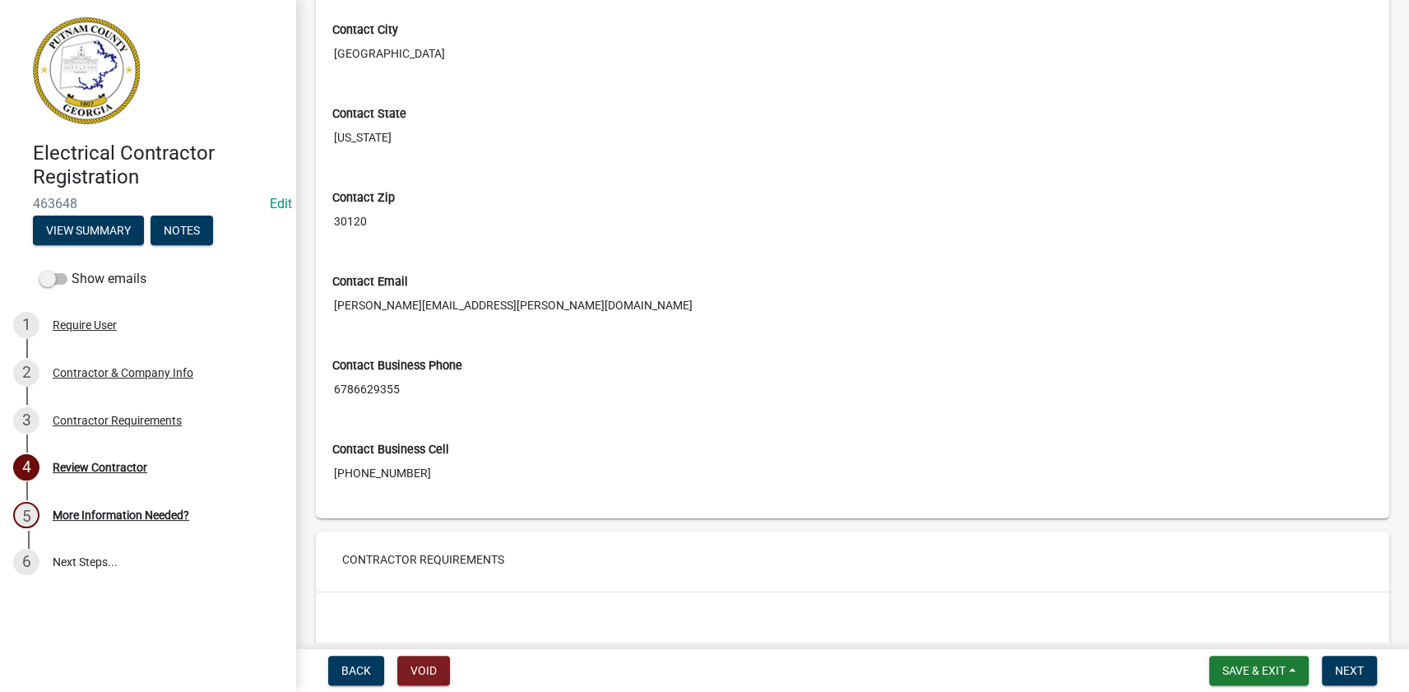
scroll to position [748, 0]
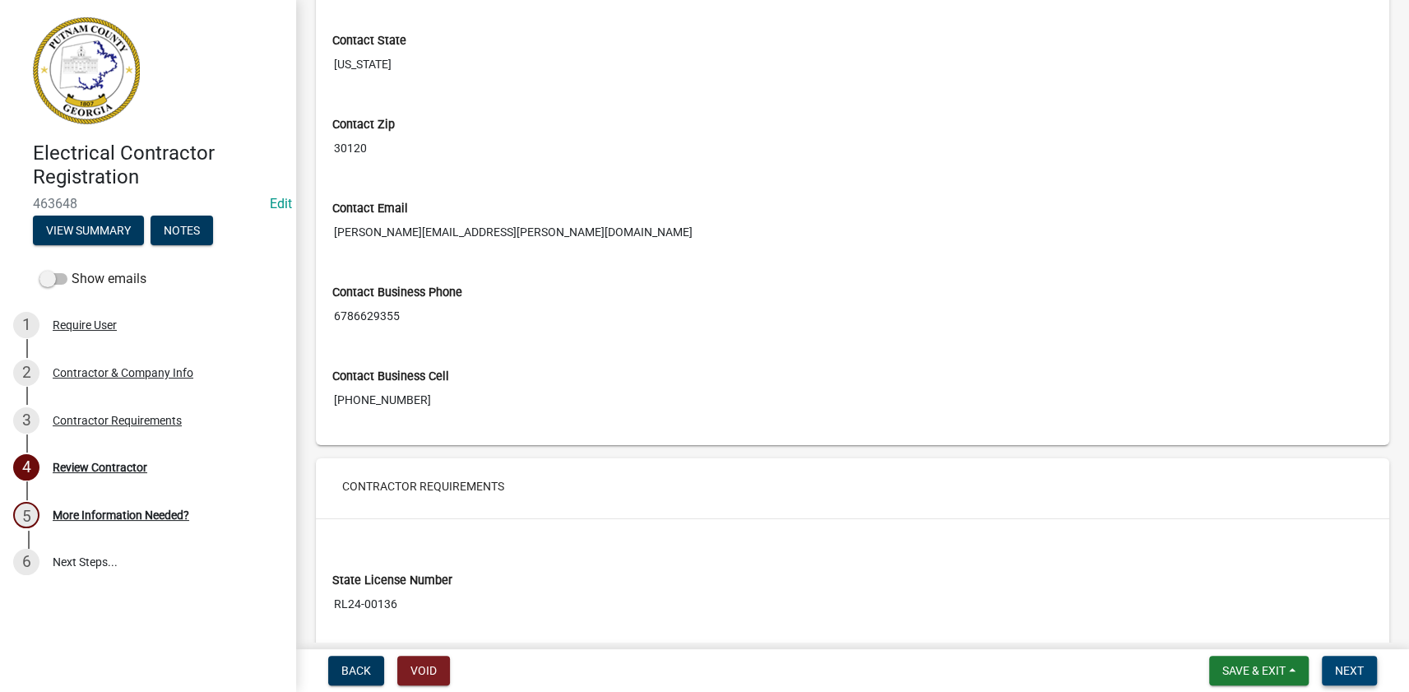
click at [1368, 666] on button "Next" at bounding box center [1349, 670] width 55 height 30
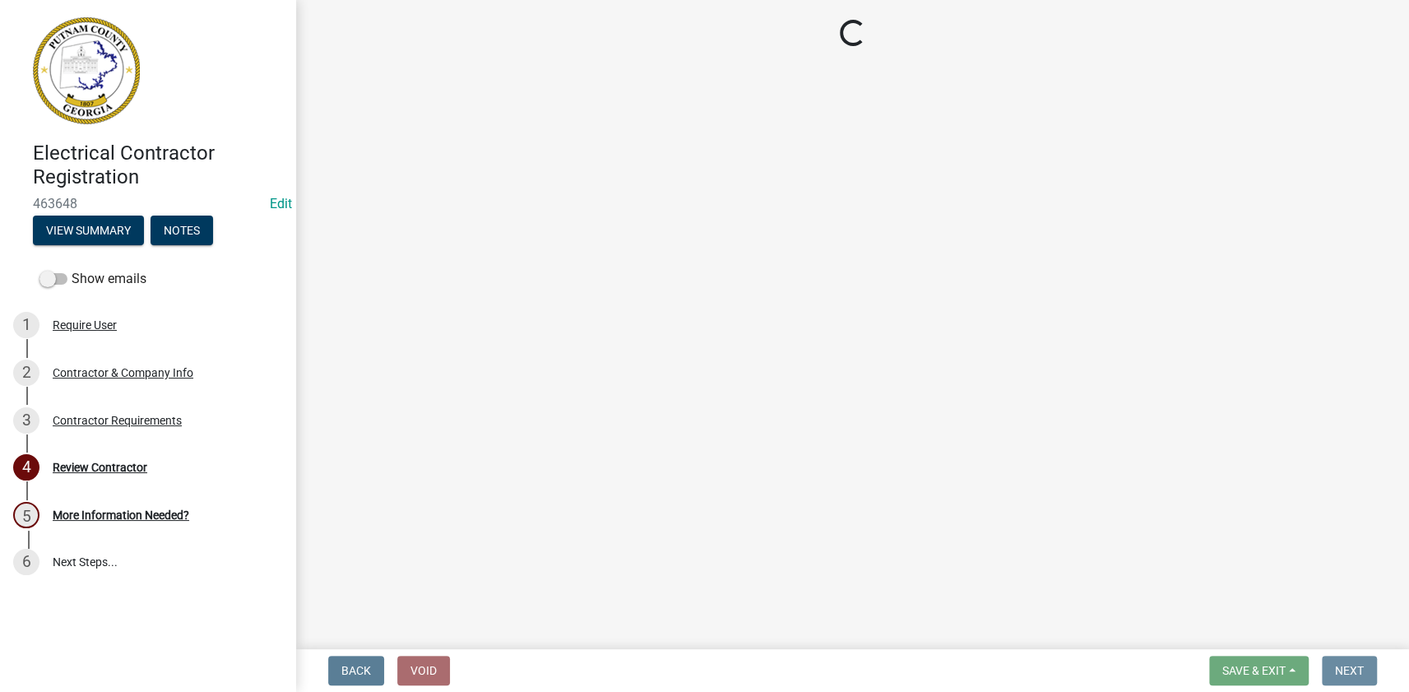
scroll to position [0, 0]
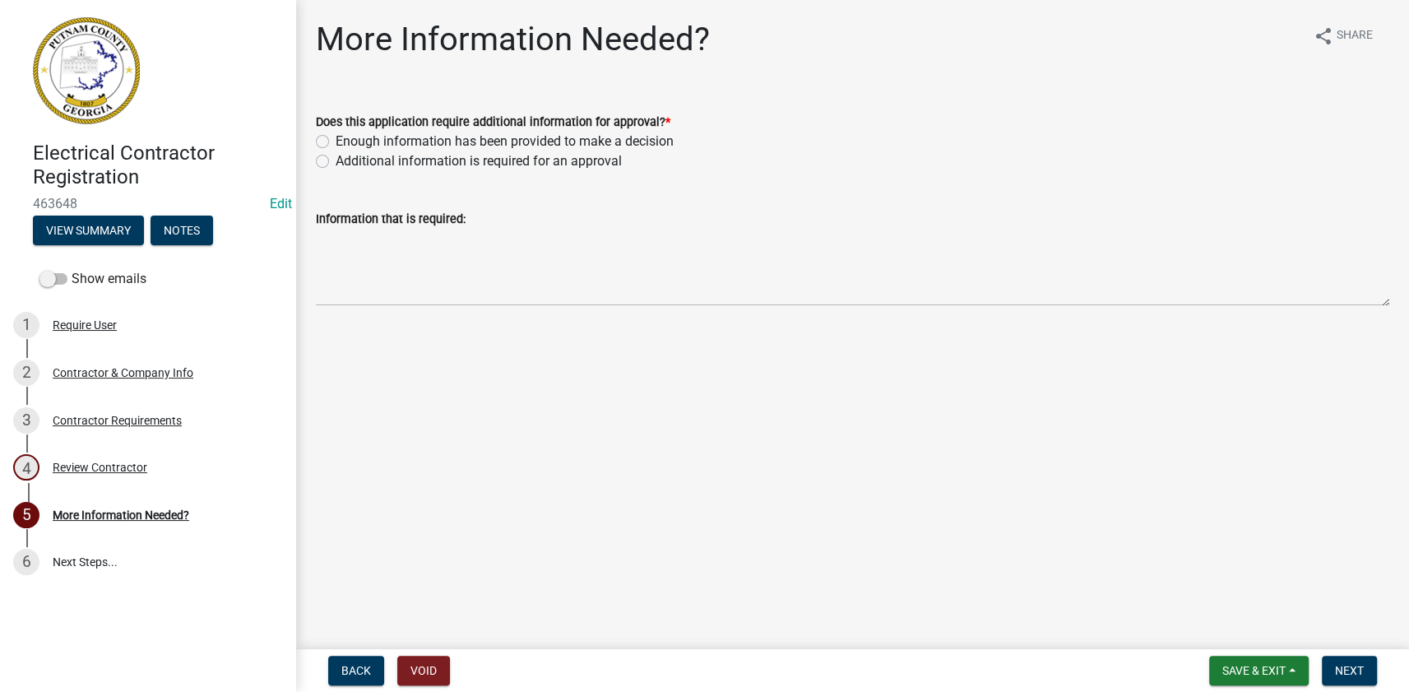
click at [466, 155] on label "Additional information is required for an approval" at bounding box center [479, 161] width 286 height 20
click at [346, 155] on input "Additional information is required for an approval" at bounding box center [341, 156] width 11 height 11
radio input "true"
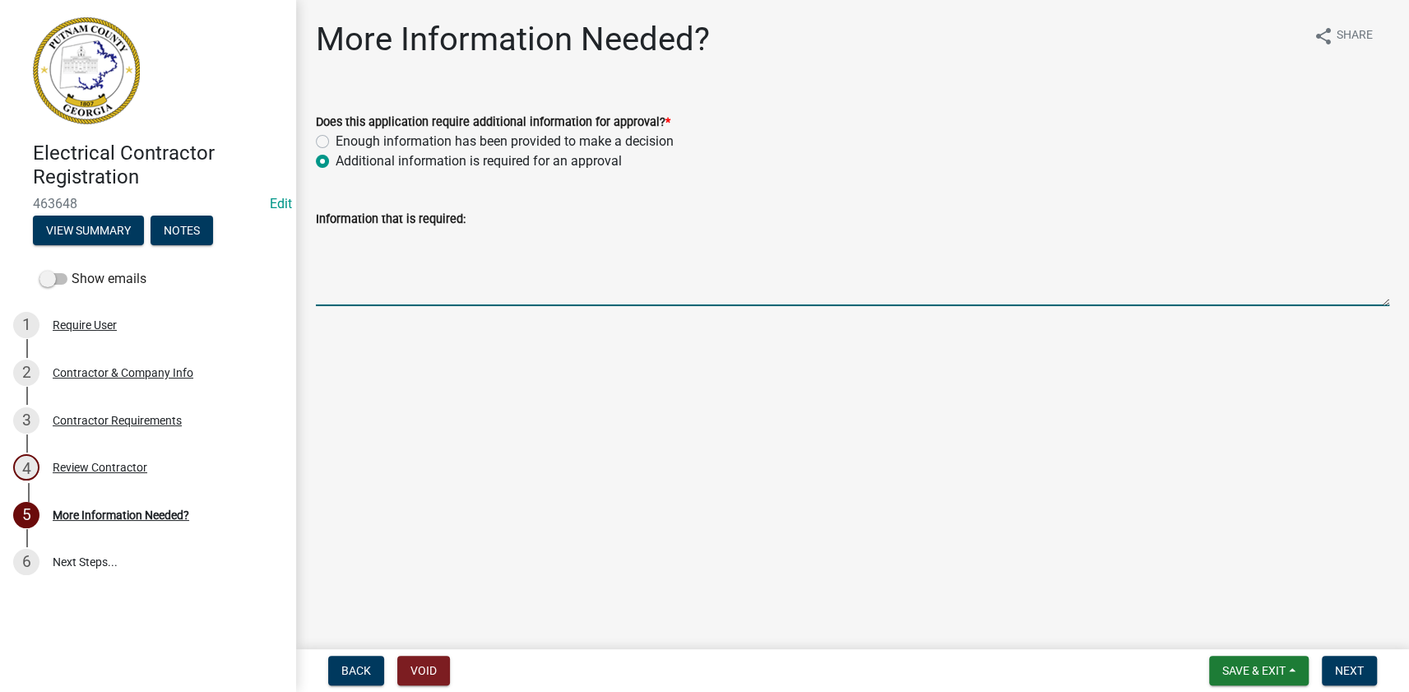
click at [436, 263] on textarea "Information that is required:" at bounding box center [852, 267] width 1073 height 77
type textarea "Please provide a copy of the state issued electrical license."
click at [1343, 661] on button "Next" at bounding box center [1349, 670] width 55 height 30
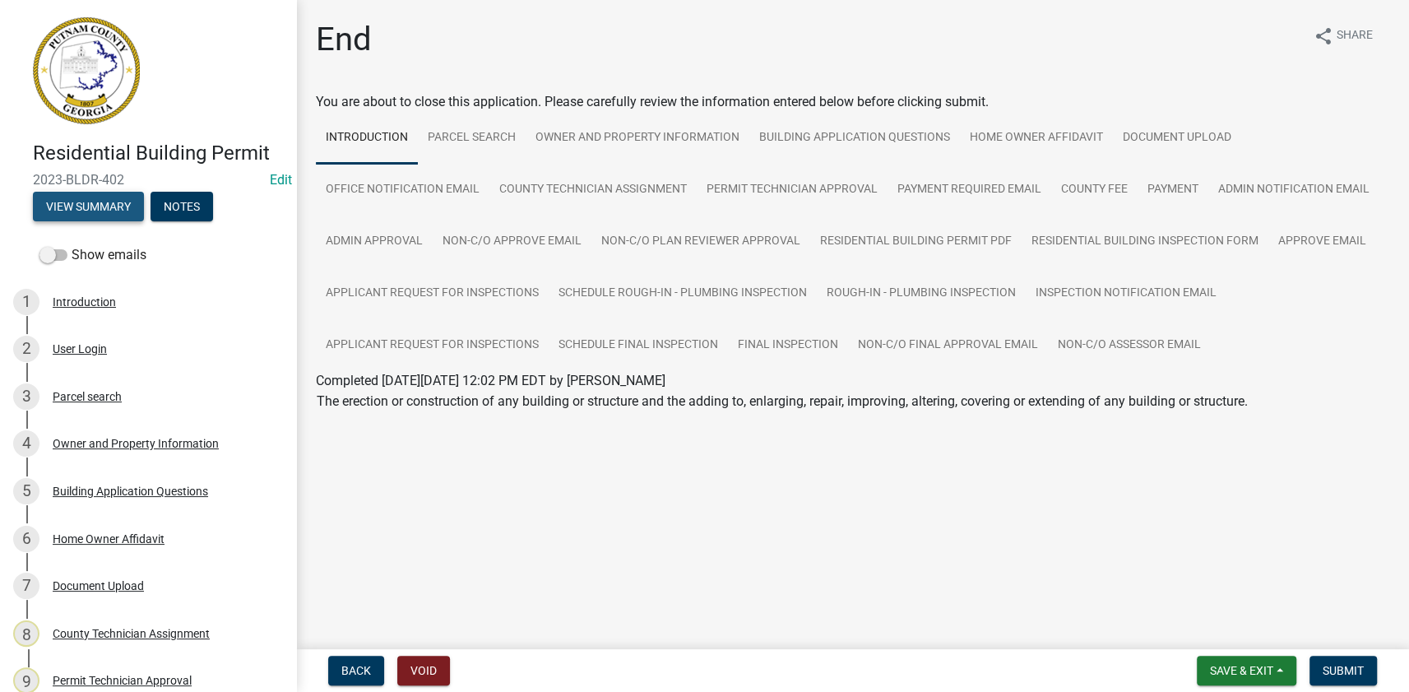
click at [100, 195] on button "View Summary" at bounding box center [88, 207] width 111 height 30
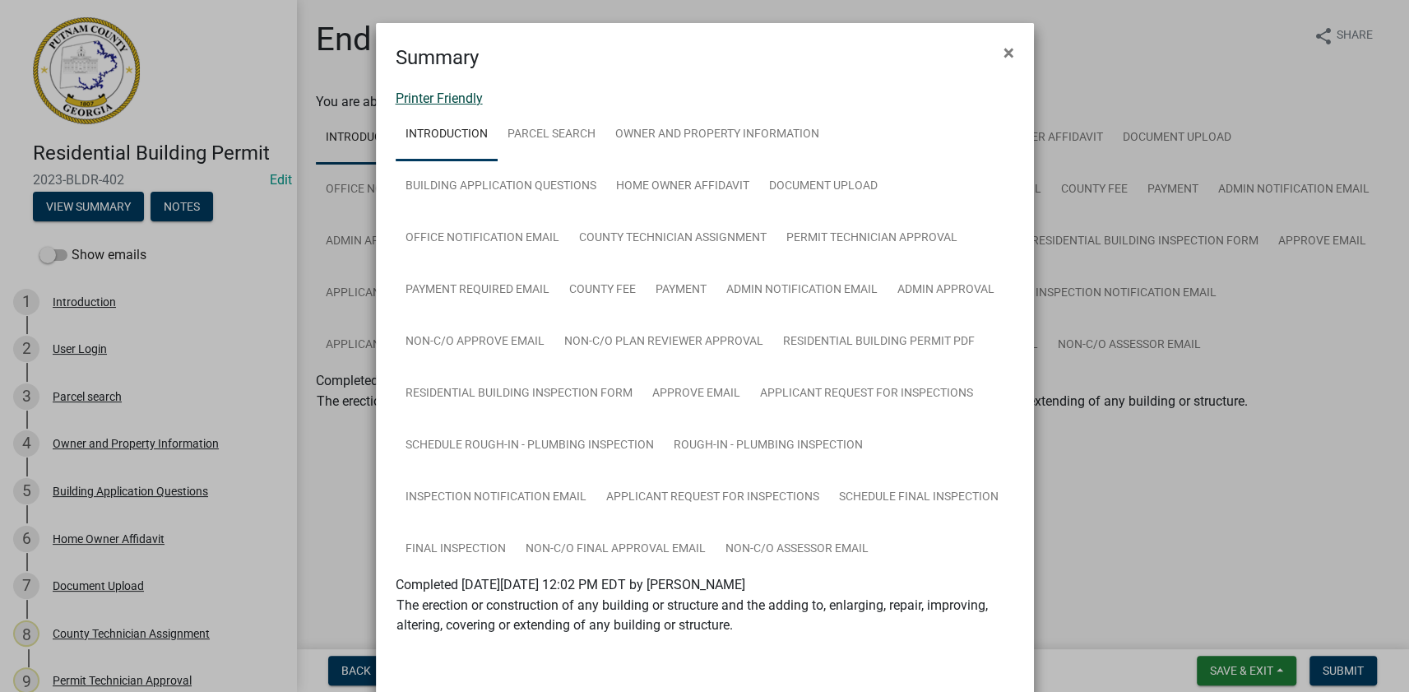
click at [450, 102] on link "Printer Friendly" at bounding box center [439, 98] width 87 height 16
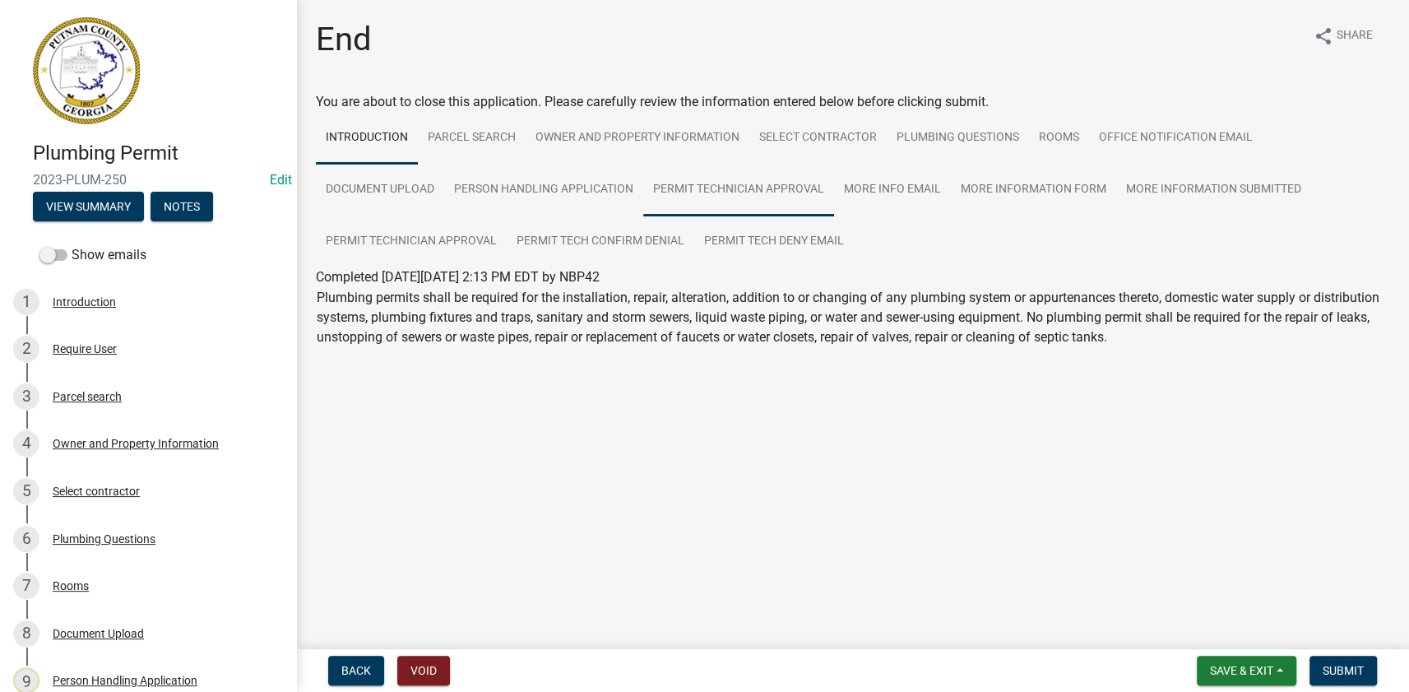
click at [643, 188] on link "Permit Technician Approval" at bounding box center [738, 190] width 191 height 53
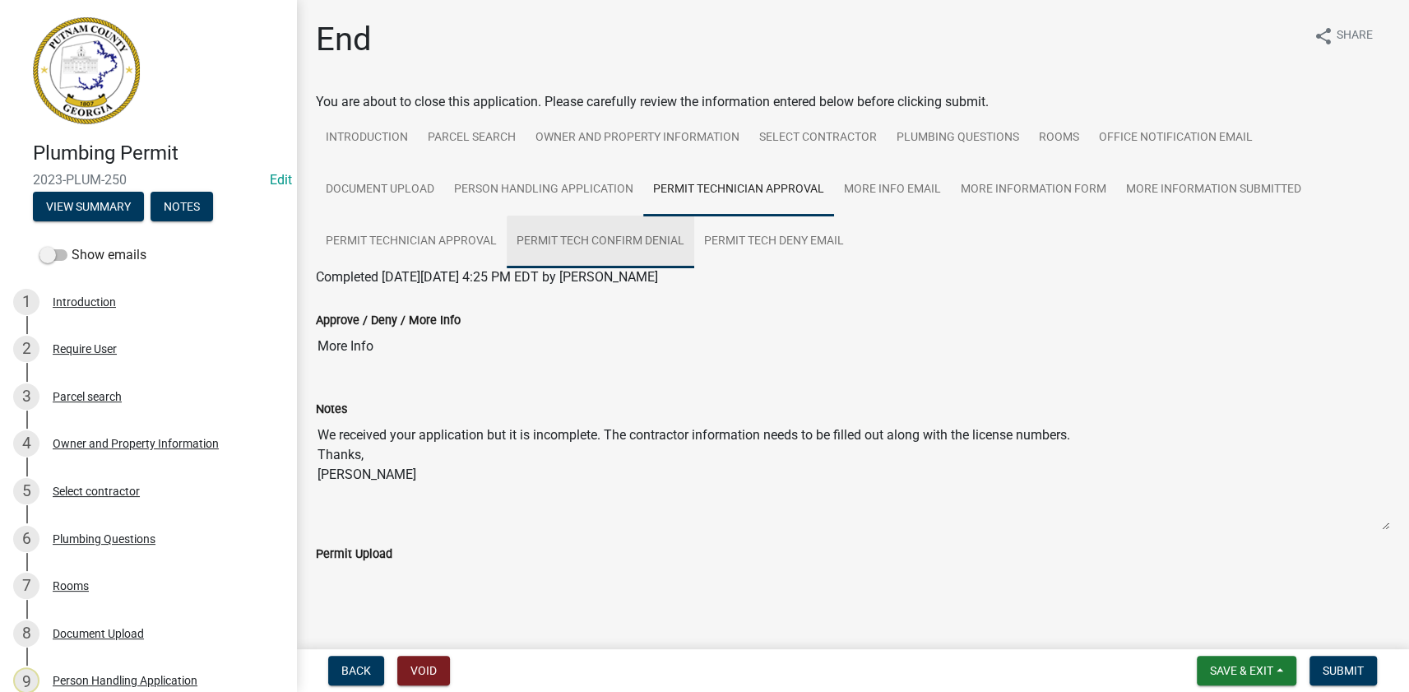
click at [568, 241] on link "Permit Tech Confirm Denial" at bounding box center [601, 241] width 188 height 53
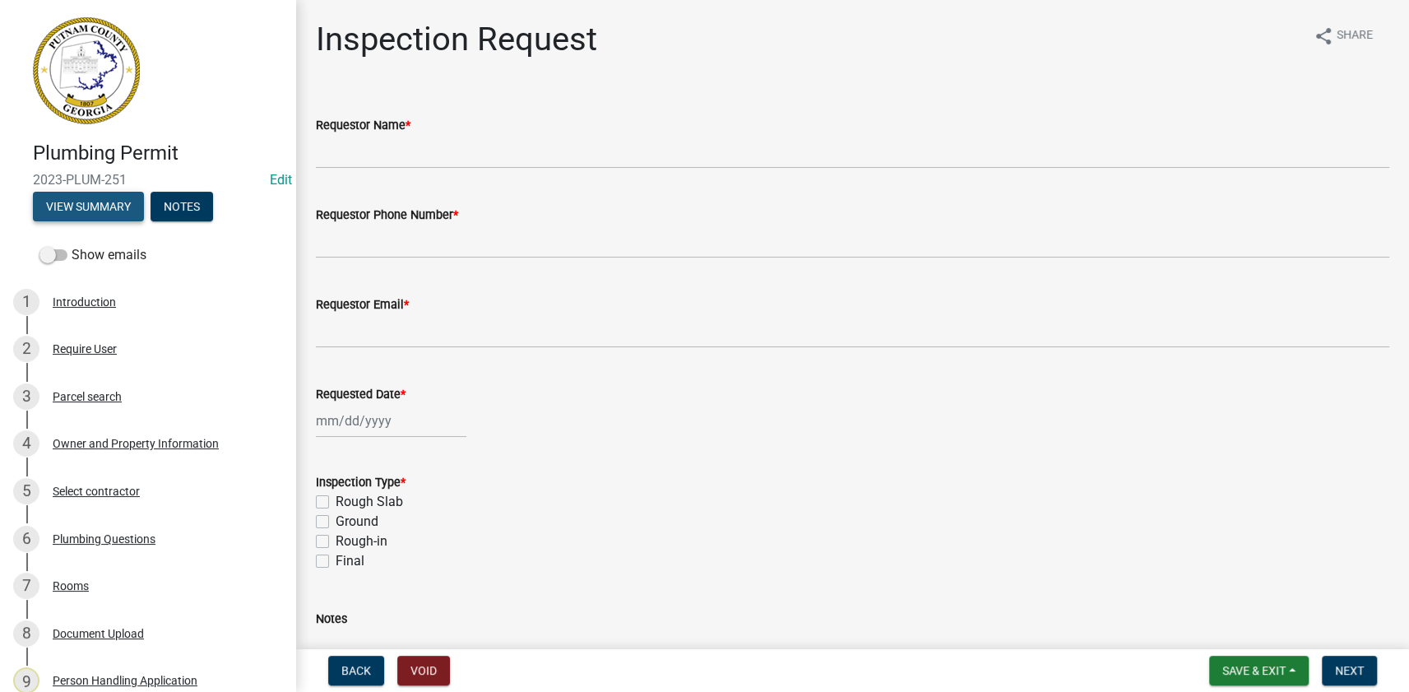
click at [115, 195] on button "View Summary" at bounding box center [88, 207] width 111 height 30
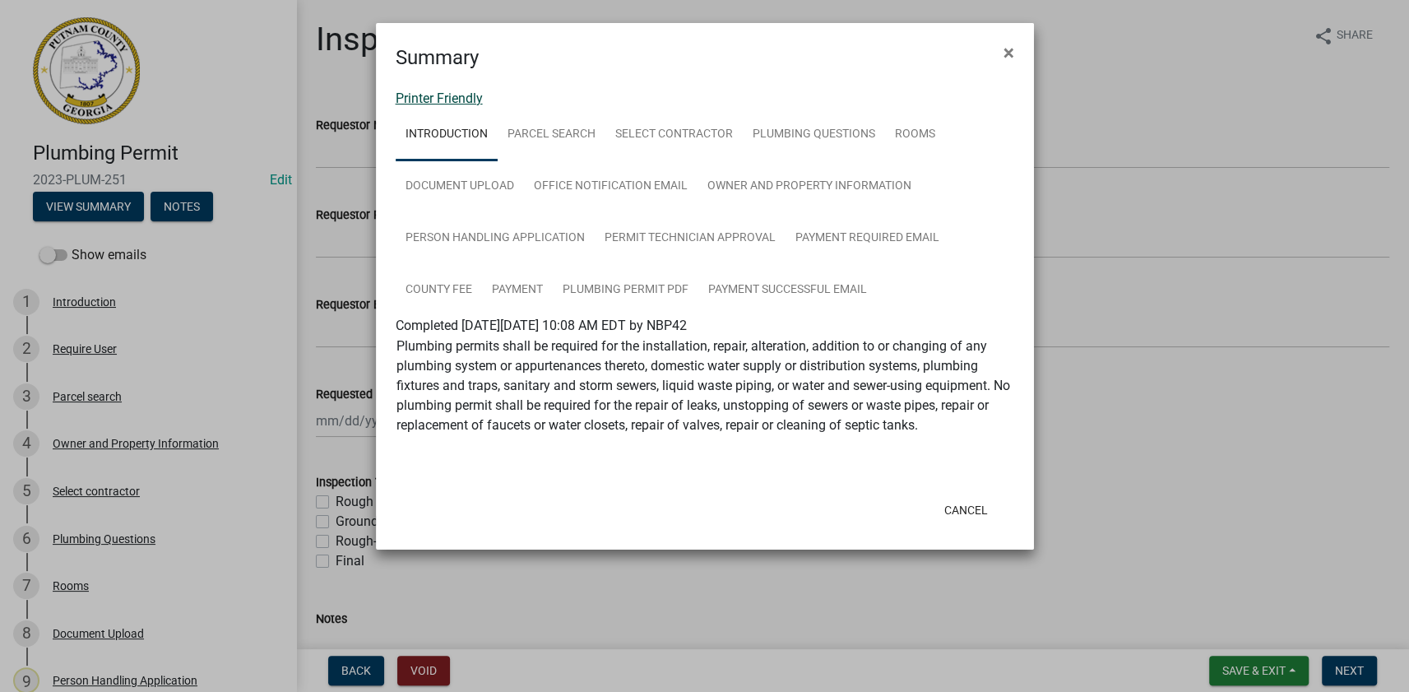
click at [465, 90] on link "Printer Friendly" at bounding box center [439, 98] width 87 height 16
